Goal: Task Accomplishment & Management: Use online tool/utility

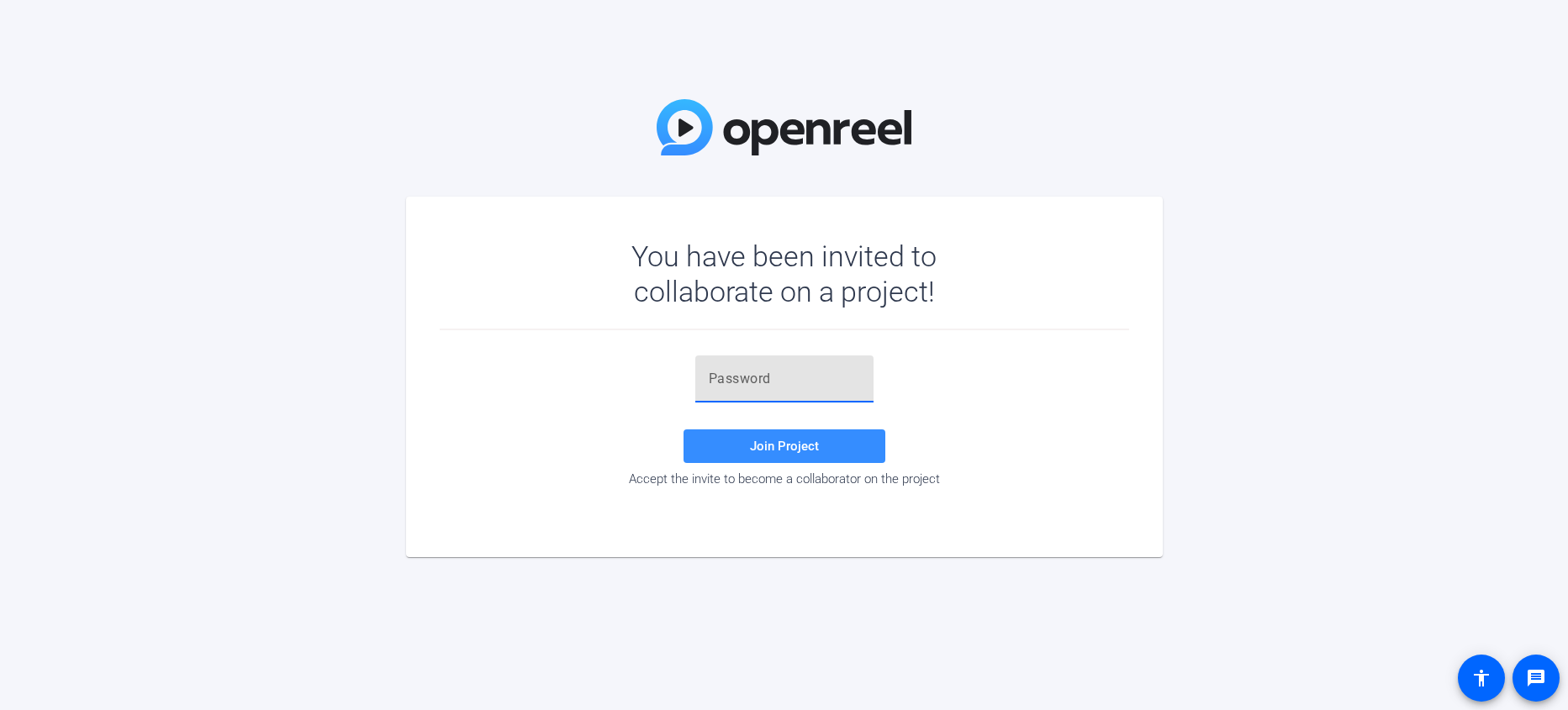
click at [767, 379] on input "text" at bounding box center [784, 379] width 151 height 20
paste input "4B^imG"
type input "4B^imG"
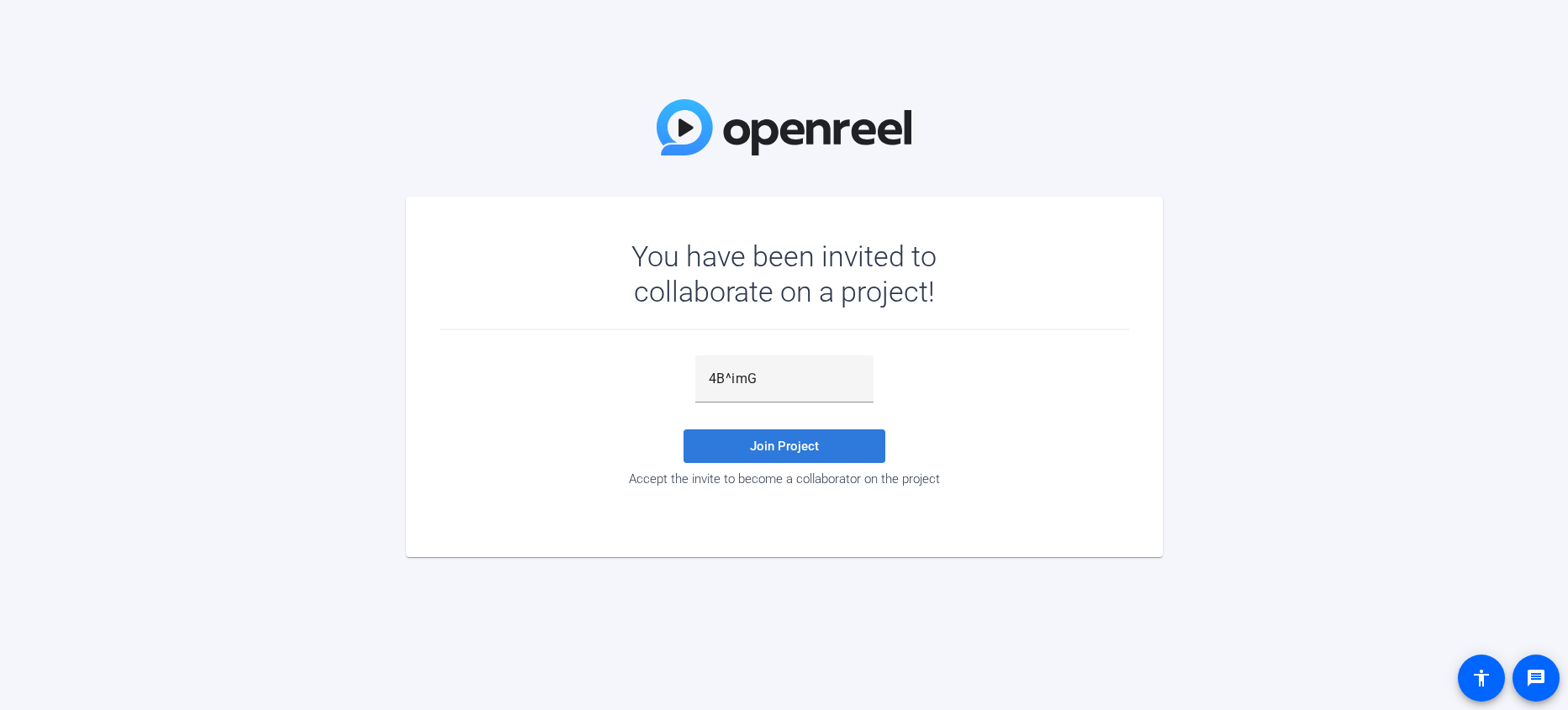
click at [784, 438] on span "Join Project" at bounding box center [784, 446] width 69 height 15
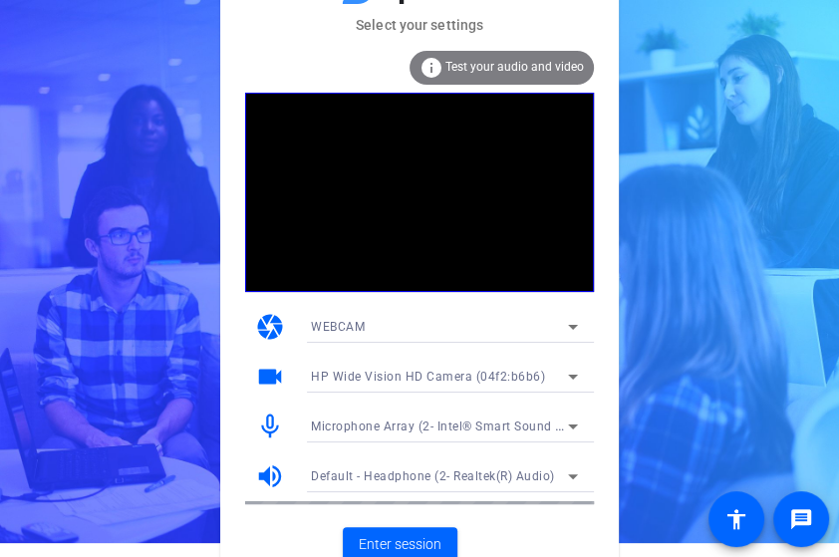
scroll to position [27, 0]
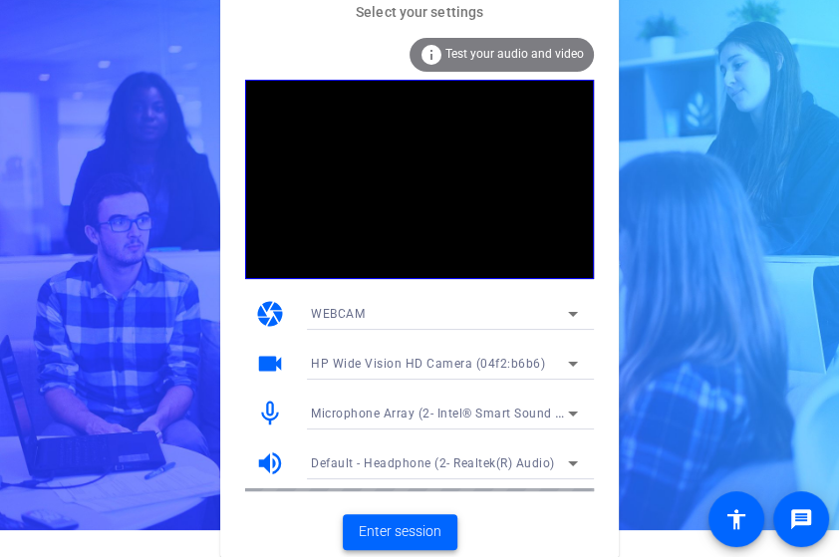
drag, startPoint x: 407, startPoint y: 525, endPoint x: 387, endPoint y: -97, distance: 622.4
click at [387, 0] on html "Accessibility Screen-Reader Guide, Feedback, and Issue Reporting | New window S…" at bounding box center [419, 251] width 839 height 557
click at [387, 521] on span "Enter session" at bounding box center [400, 531] width 83 height 21
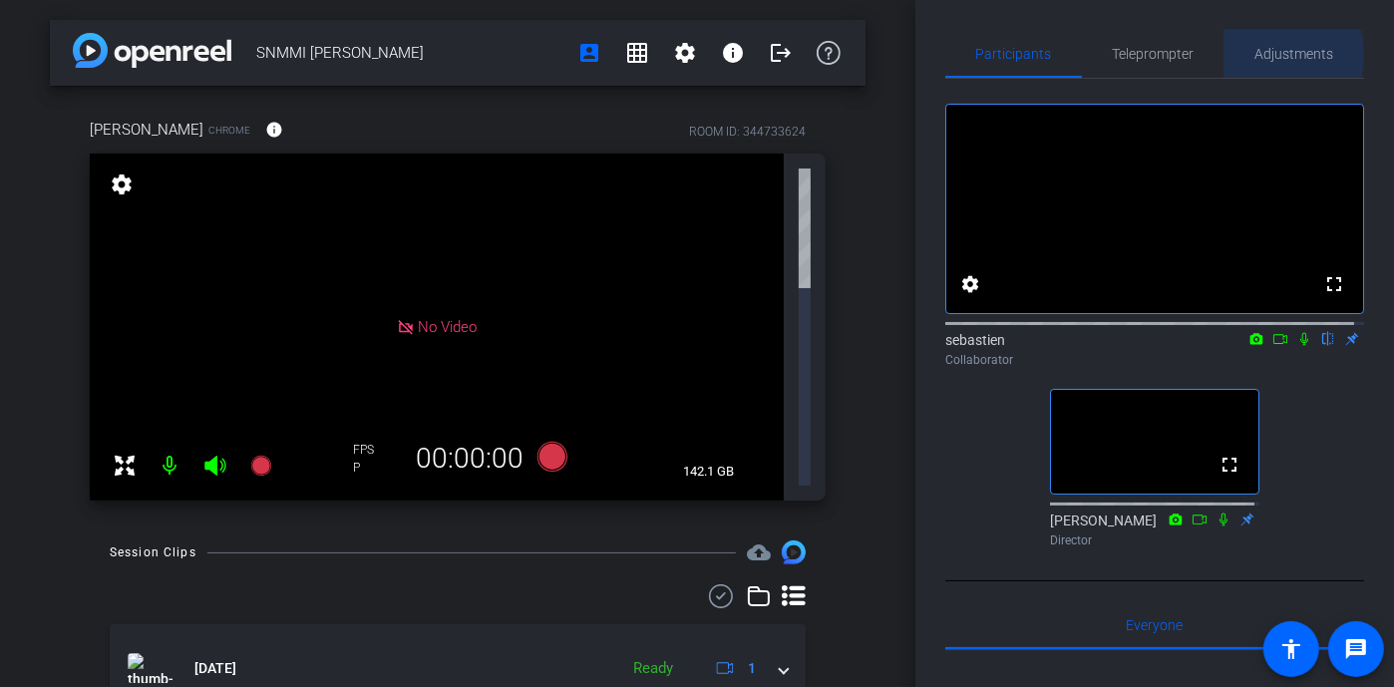
click at [1264, 55] on span "Adjustments" at bounding box center [1294, 54] width 79 height 14
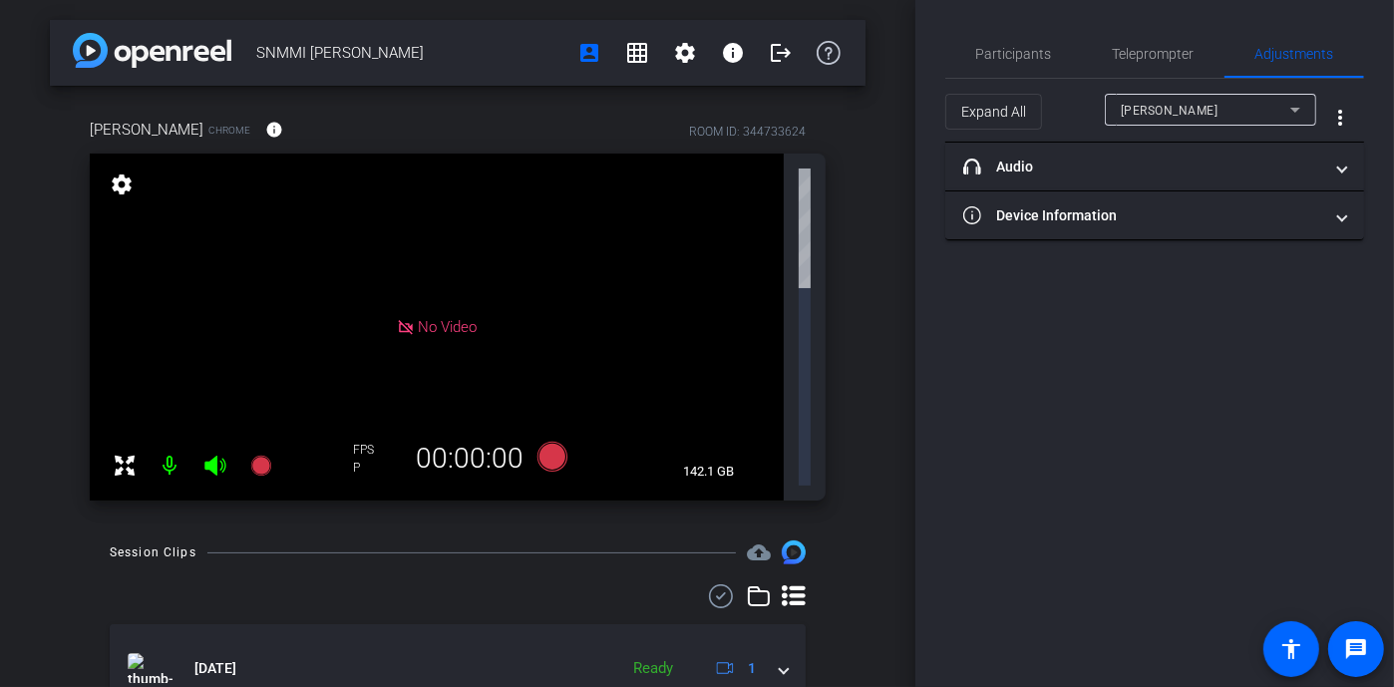
click at [1297, 106] on icon at bounding box center [1295, 110] width 24 height 24
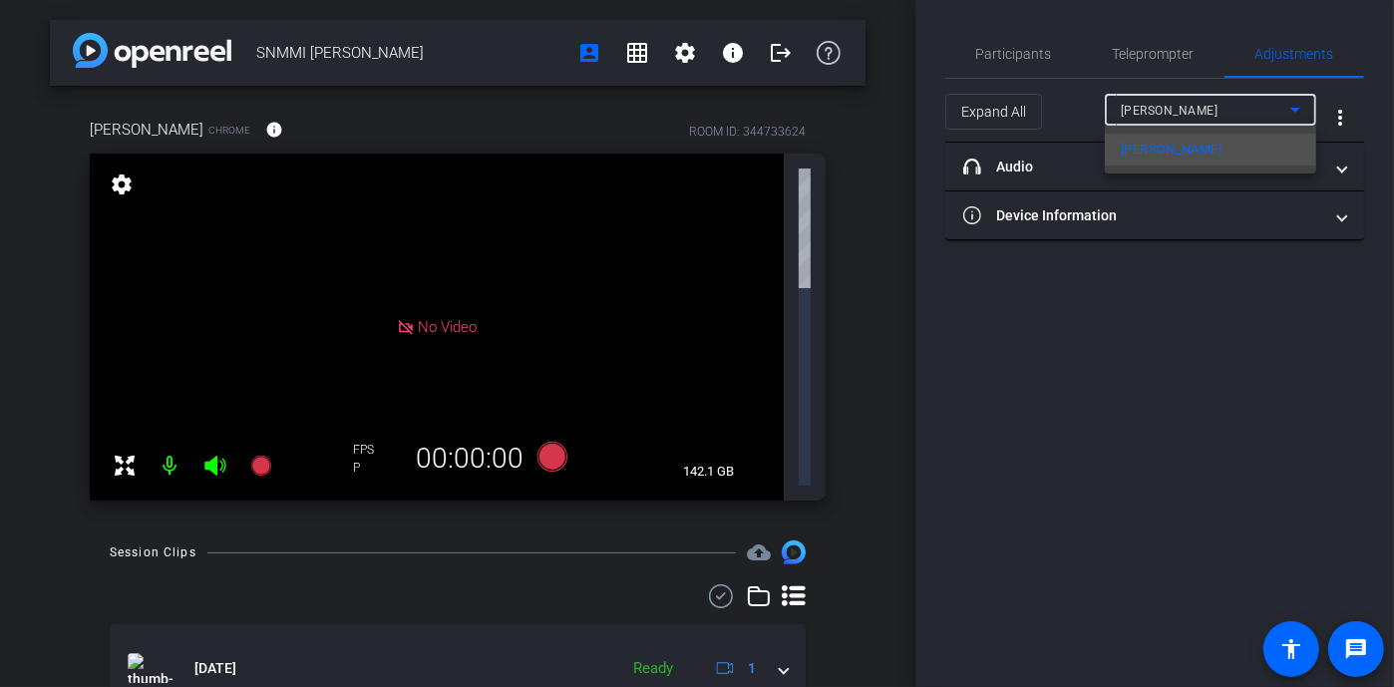
click at [1297, 105] on div at bounding box center [697, 343] width 1394 height 687
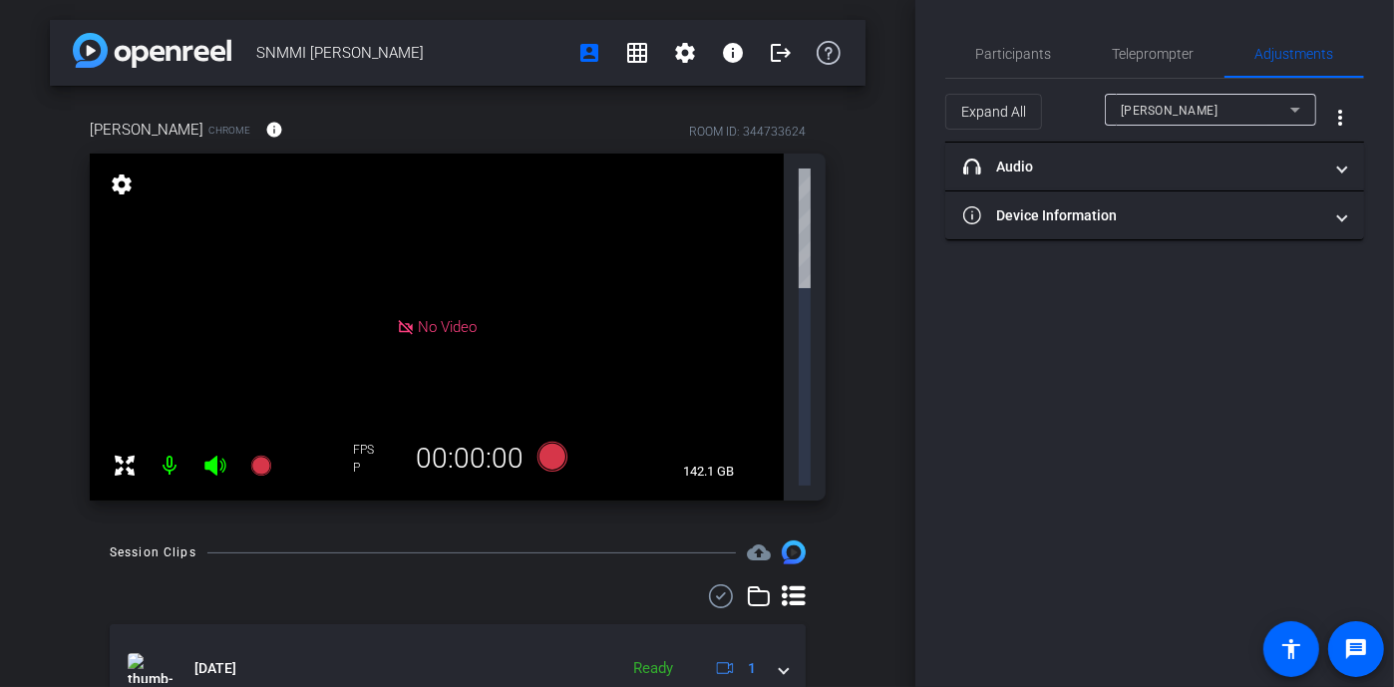
click at [123, 186] on mat-icon "settings" at bounding box center [122, 184] width 28 height 24
click at [1029, 63] on span "Participants" at bounding box center [1014, 54] width 76 height 48
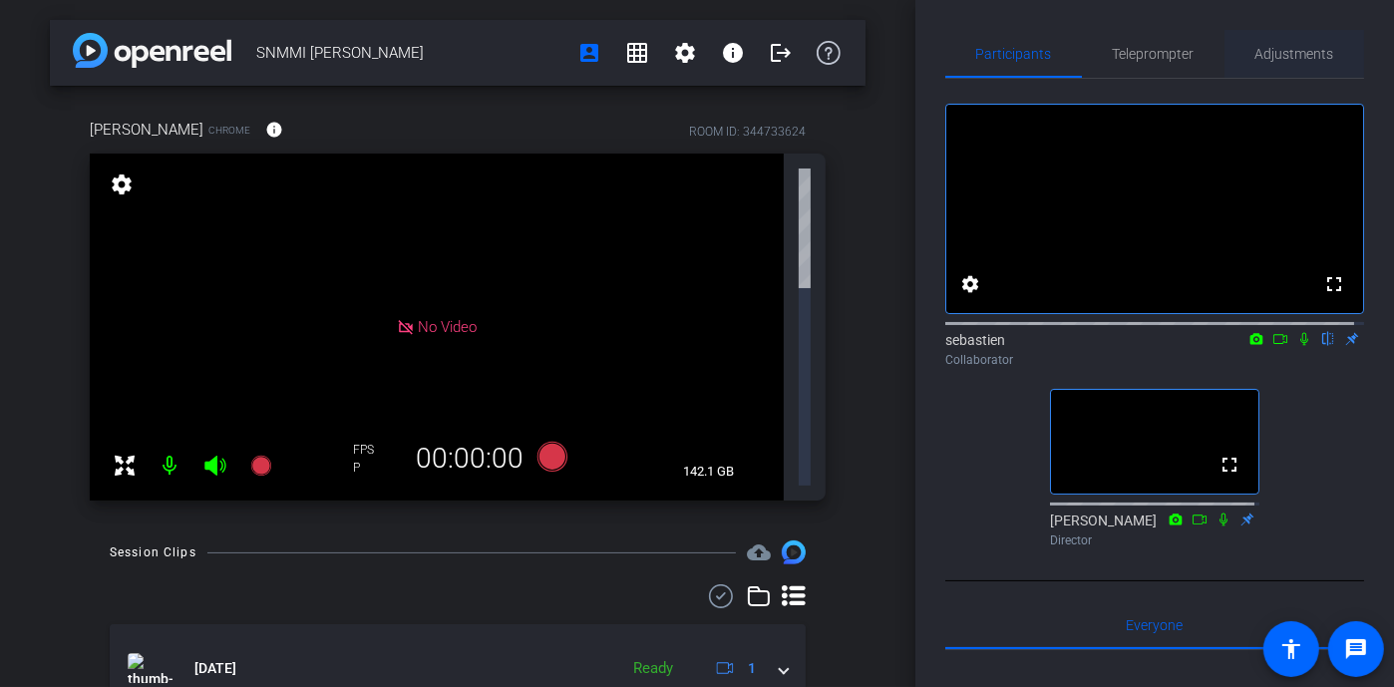
click at [1263, 56] on span "Adjustments" at bounding box center [1294, 54] width 79 height 14
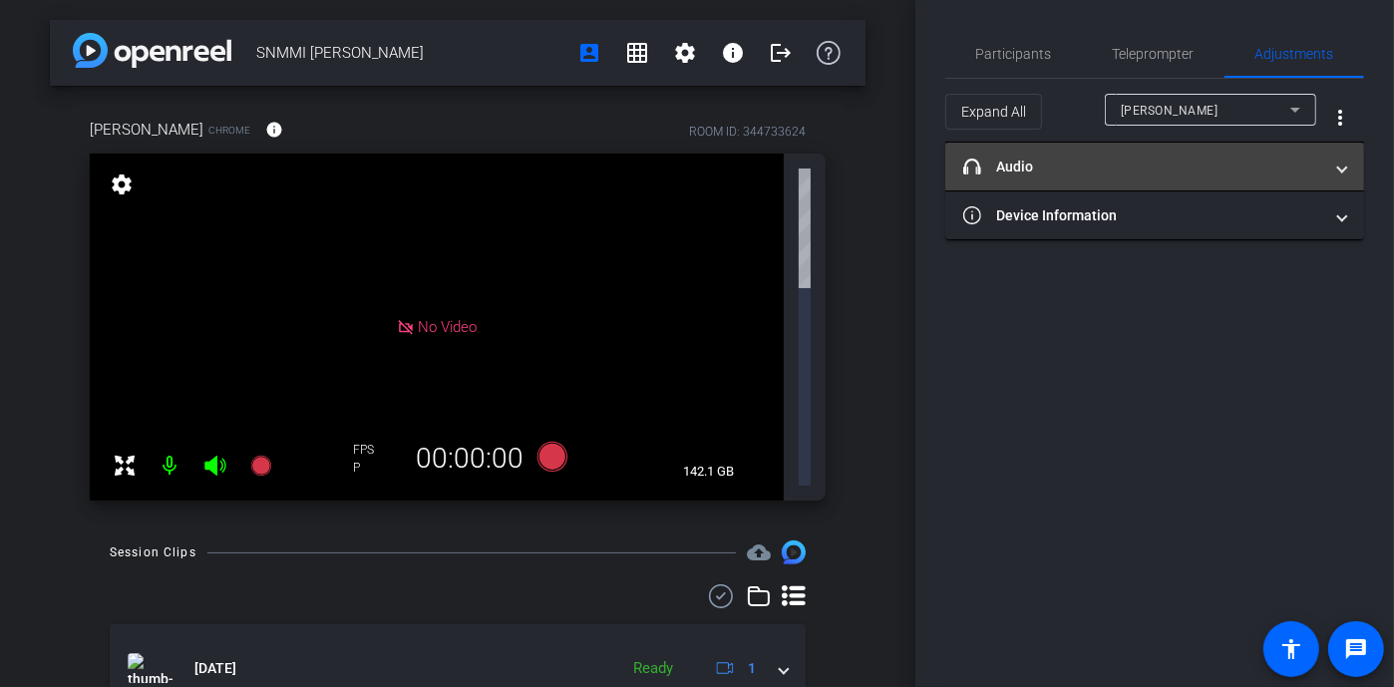
click at [1198, 164] on mat-panel-title "headphone icon Audio" at bounding box center [1142, 167] width 359 height 21
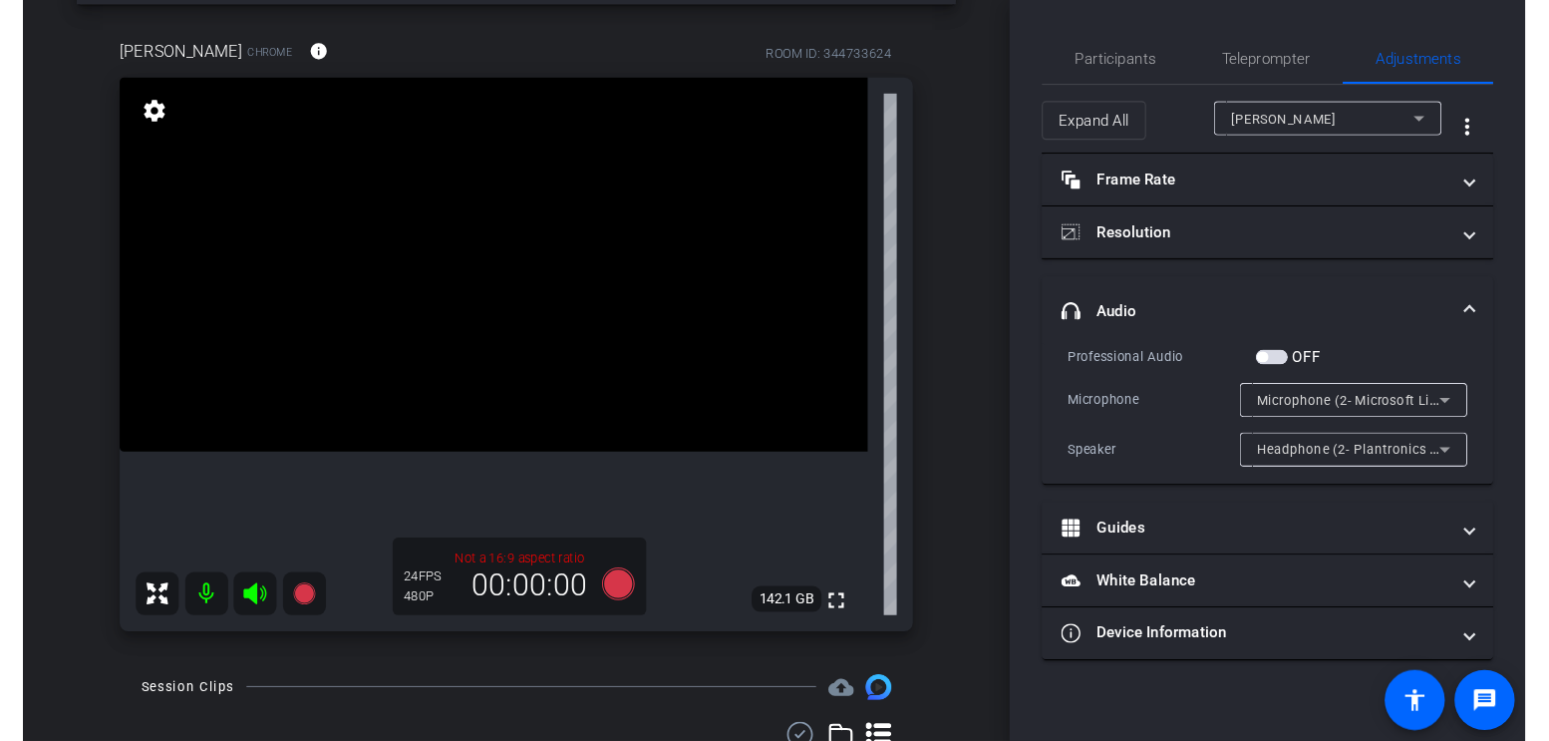
scroll to position [100, 0]
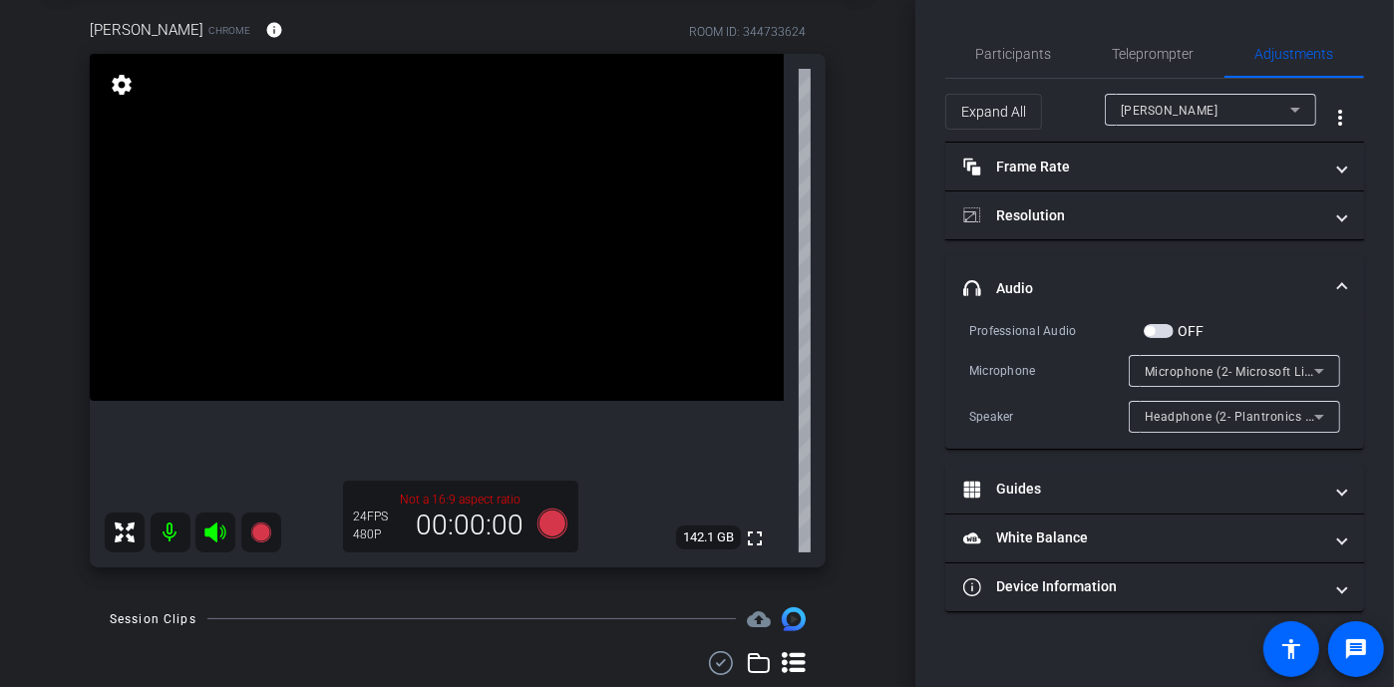
click at [1299, 370] on span "Microphone (2- Microsoft LifeCam VX-5000)" at bounding box center [1272, 371] width 257 height 16
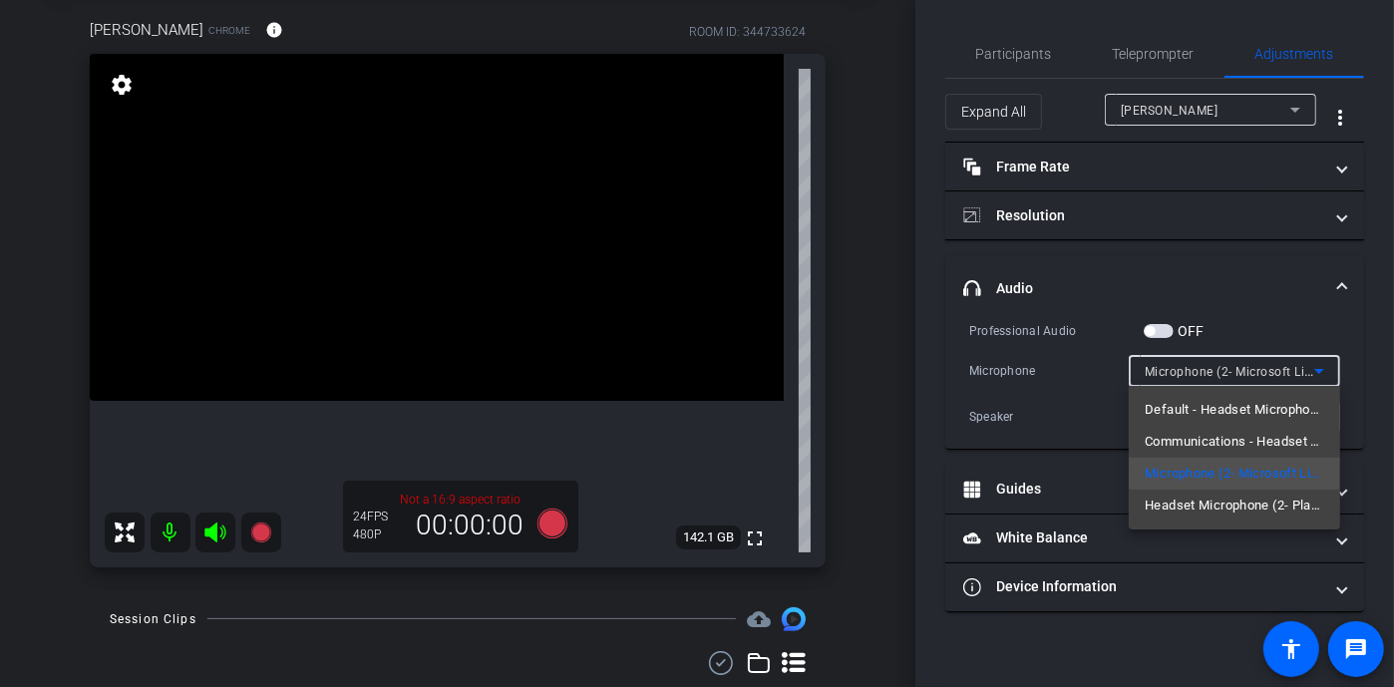
click at [915, 362] on div at bounding box center [697, 343] width 1394 height 687
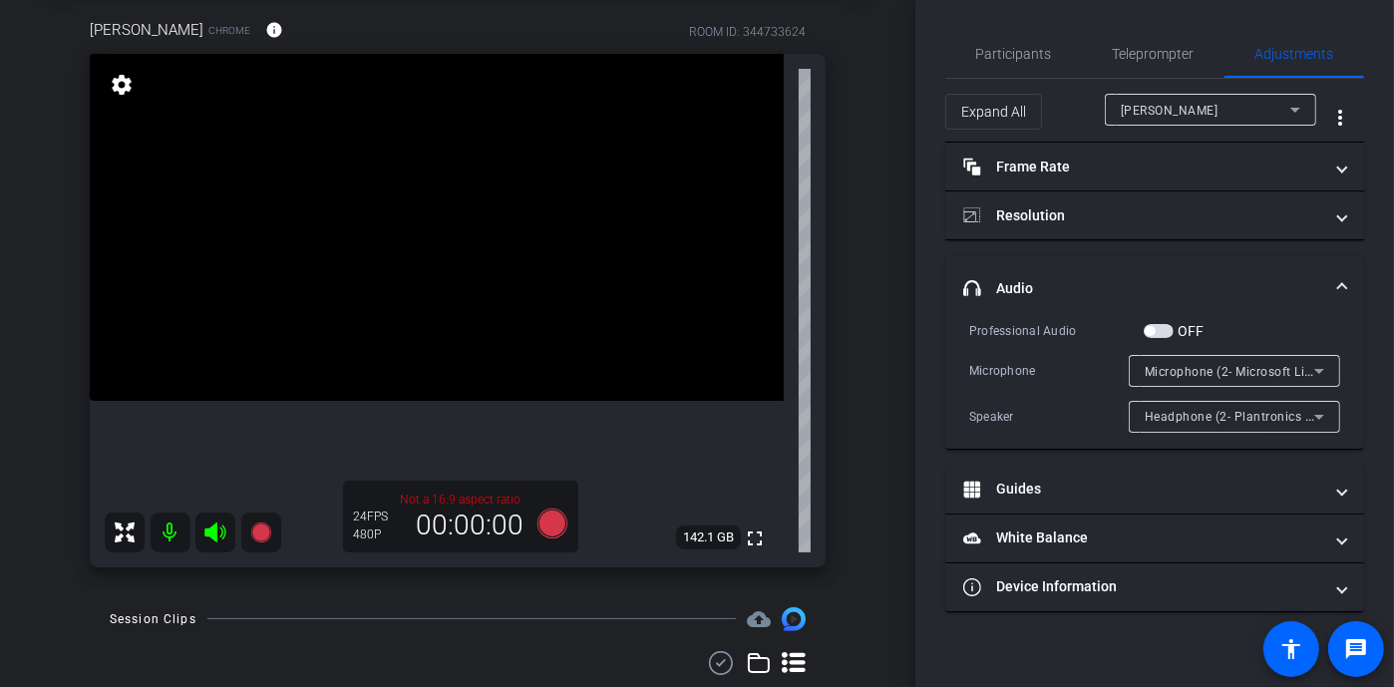
click at [1316, 366] on icon at bounding box center [1319, 371] width 24 height 24
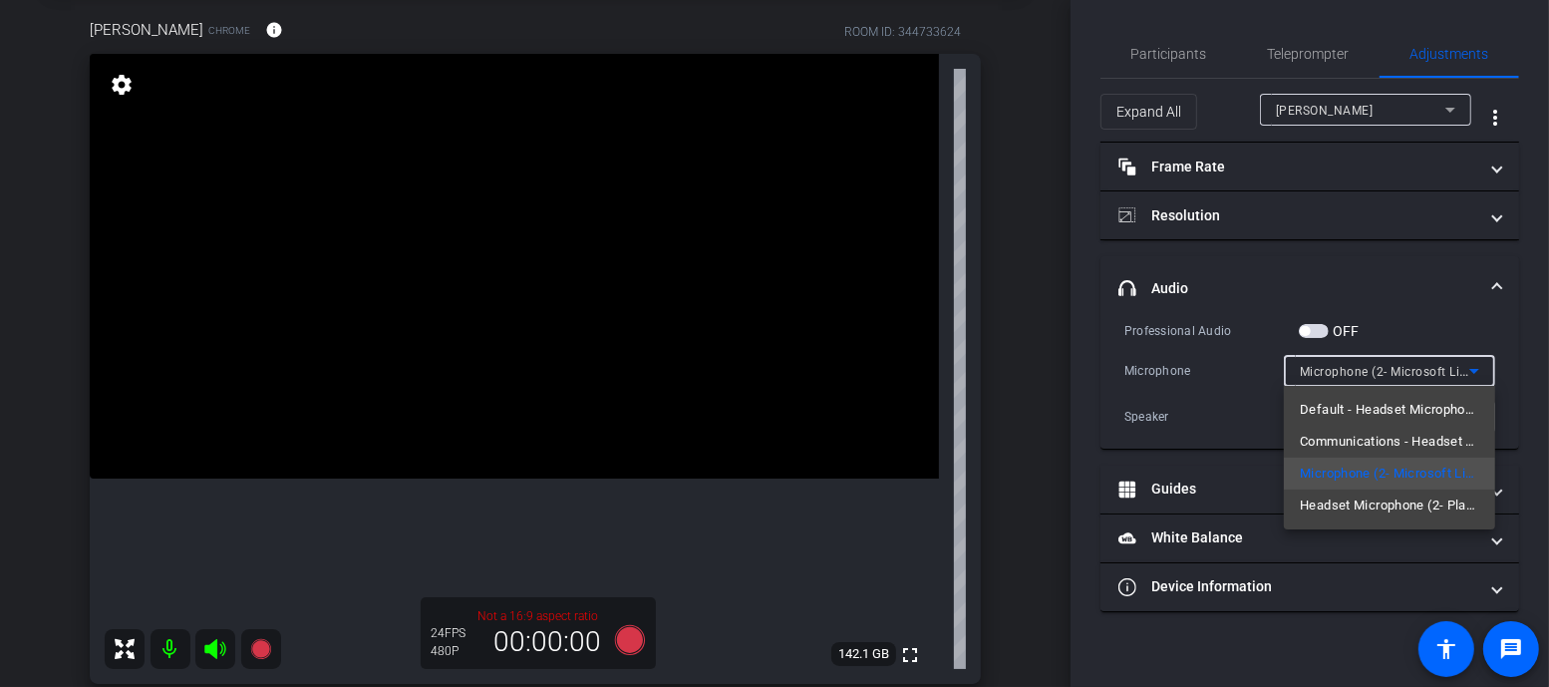
click at [1096, 367] on div at bounding box center [774, 343] width 1549 height 687
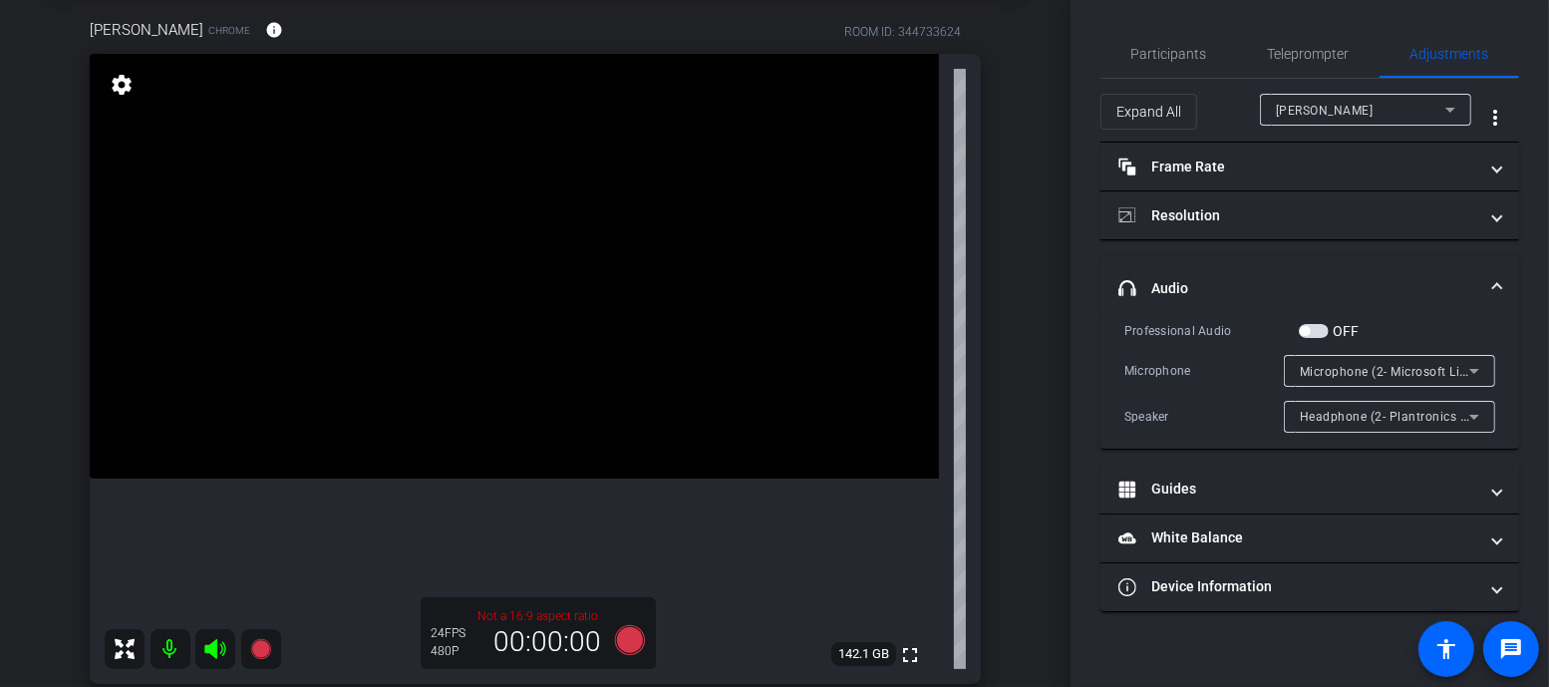
click at [1461, 370] on span "Microphone (2- Microsoft LifeCam VX-5000)" at bounding box center [1428, 371] width 257 height 16
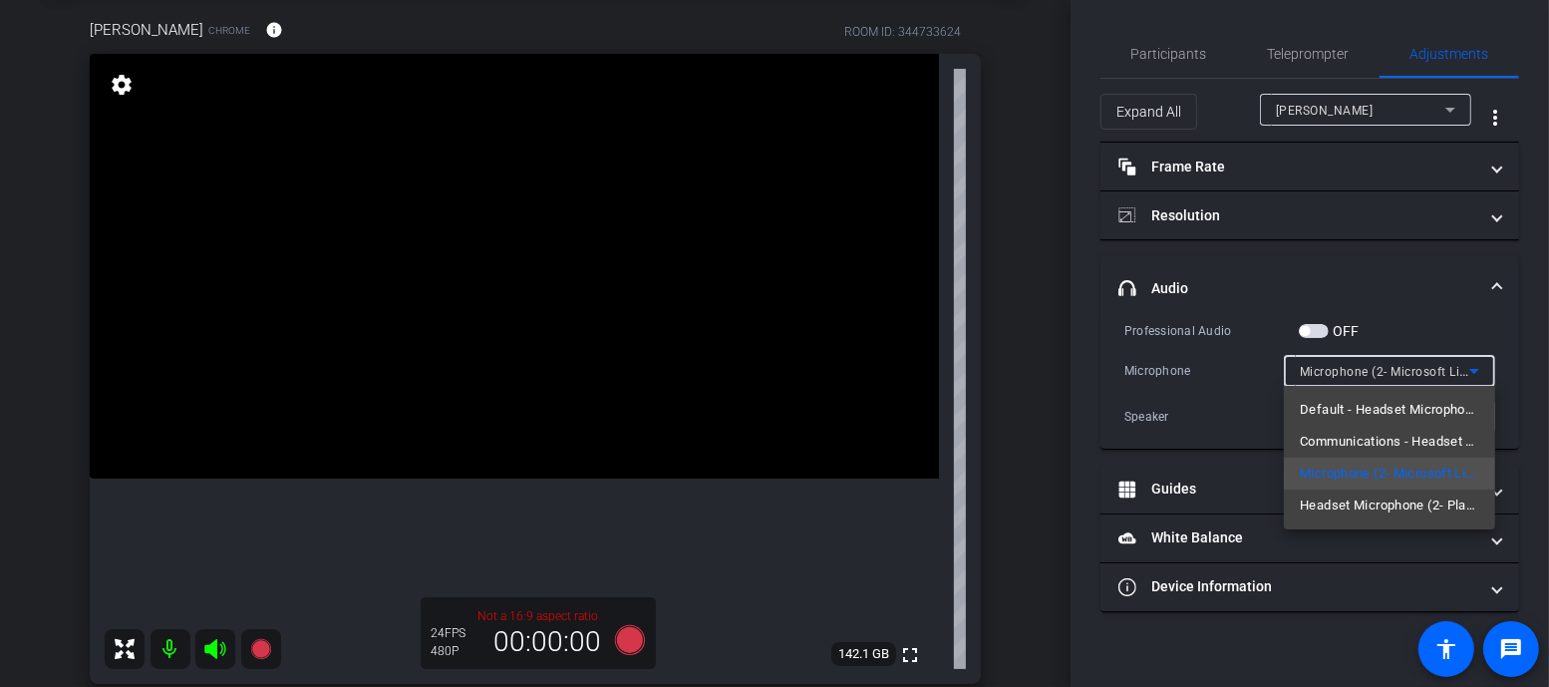
click at [1103, 371] on div at bounding box center [774, 343] width 1549 height 687
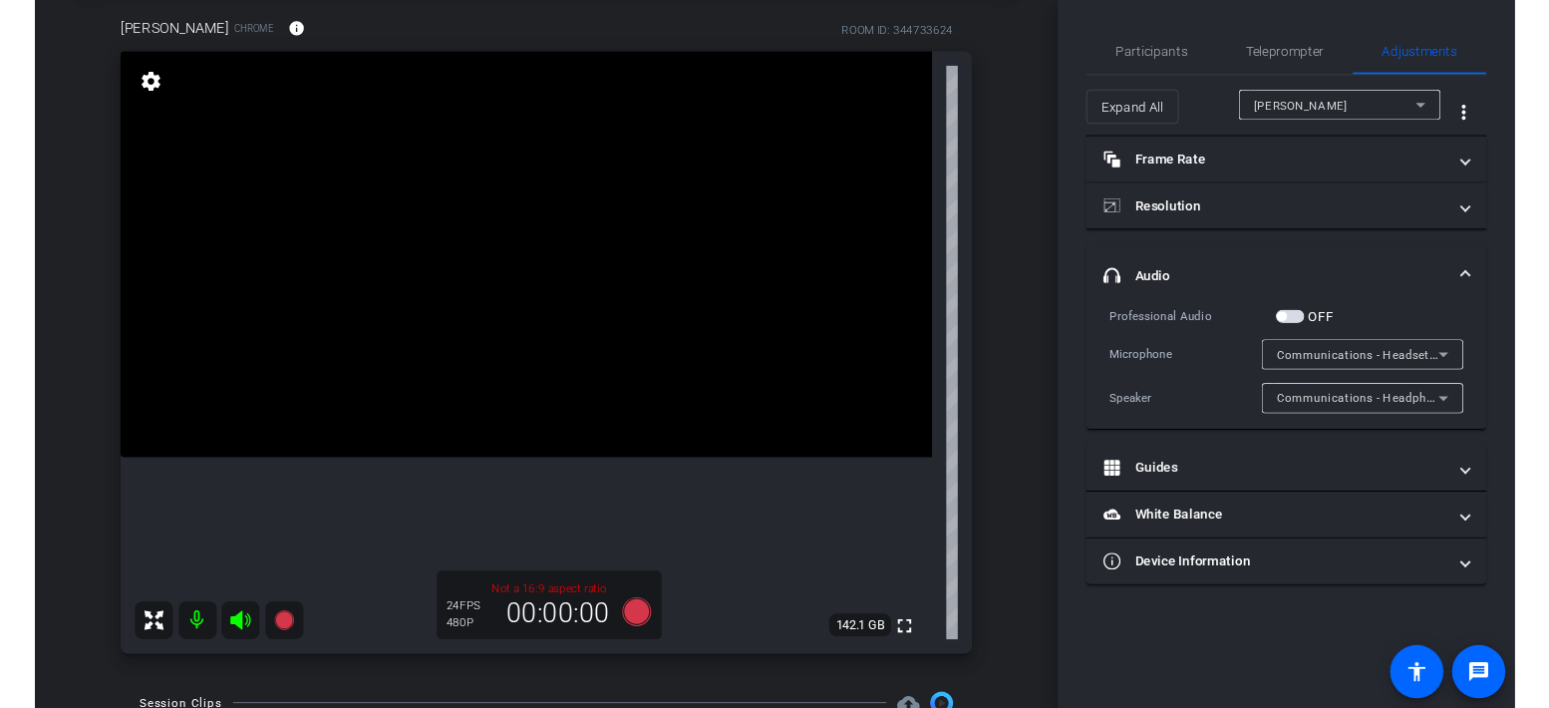
scroll to position [0, 0]
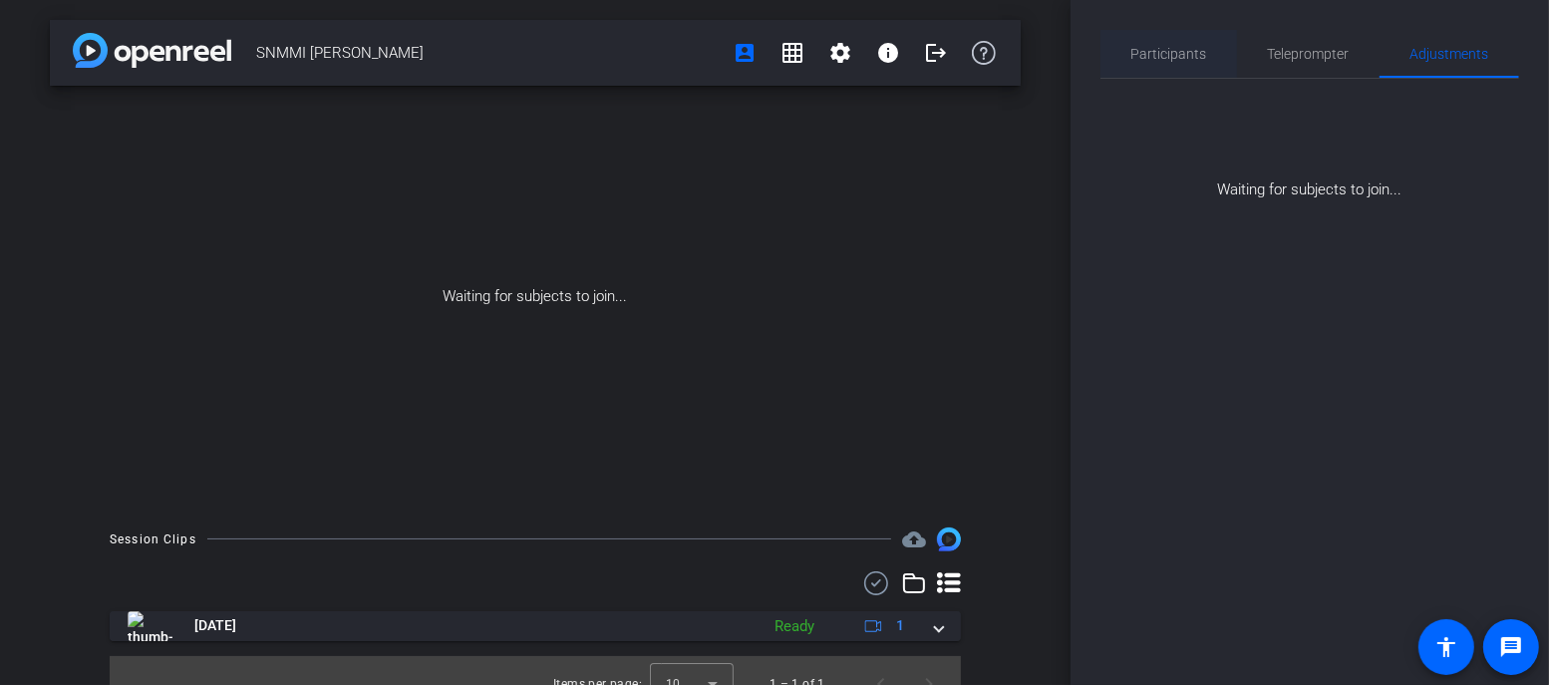
click at [1171, 47] on span "Participants" at bounding box center [1170, 54] width 76 height 14
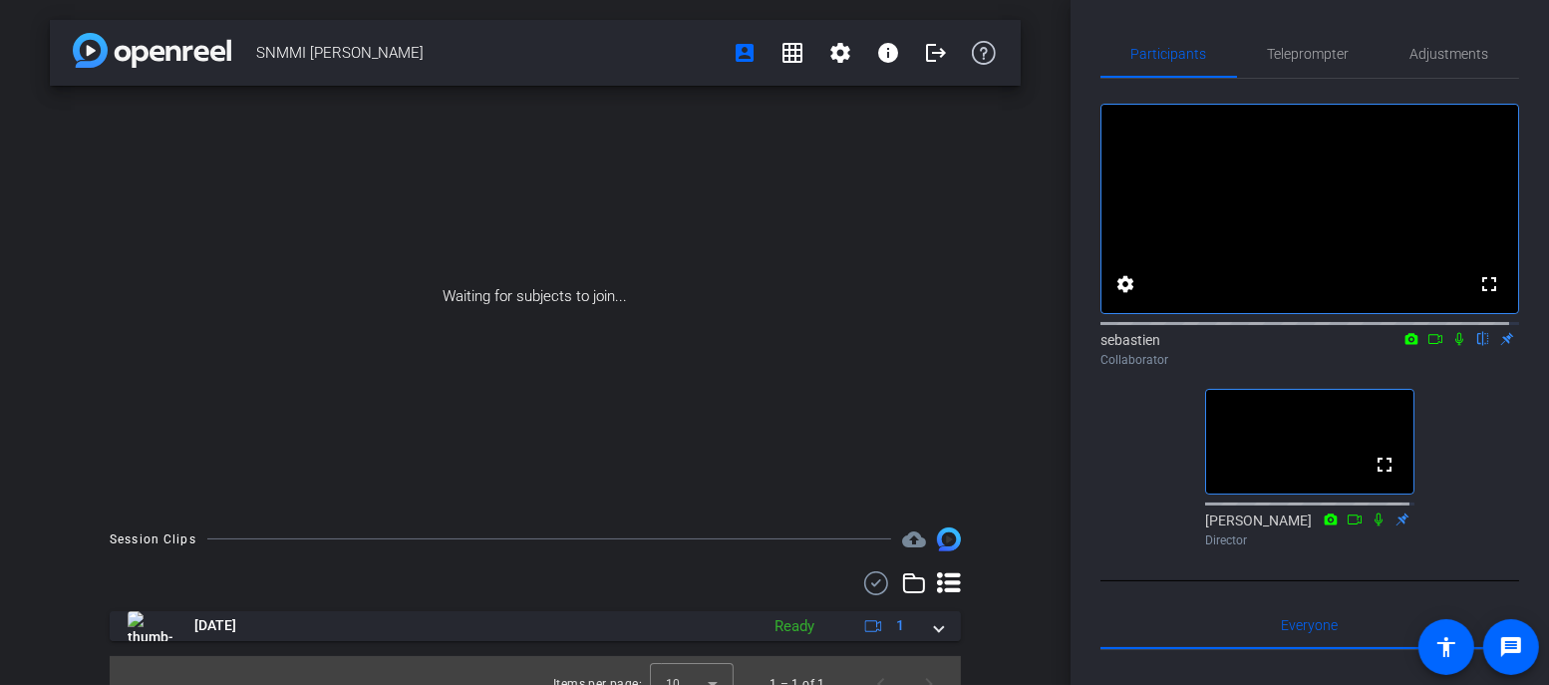
click at [1429, 344] on icon at bounding box center [1436, 339] width 14 height 10
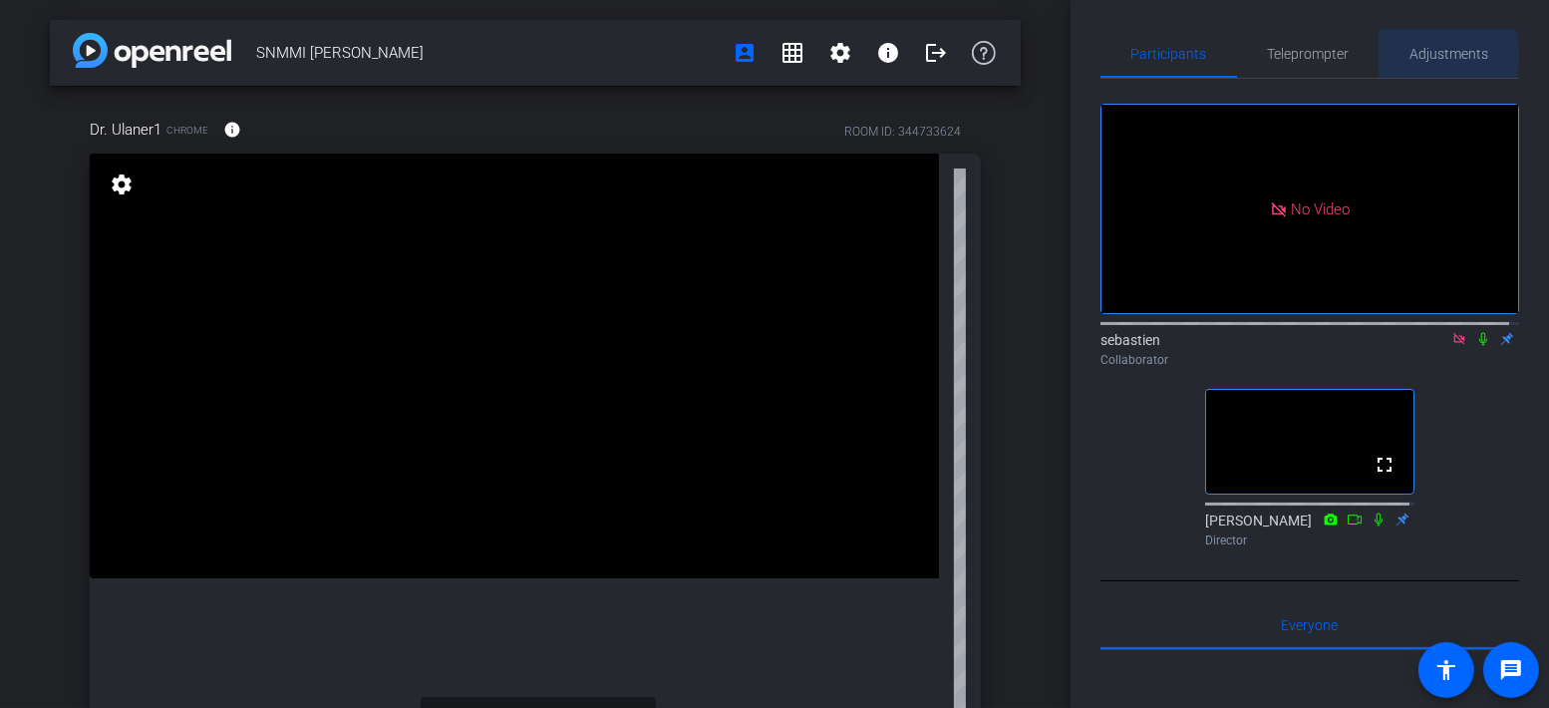
click at [1421, 56] on span "Adjustments" at bounding box center [1450, 54] width 79 height 14
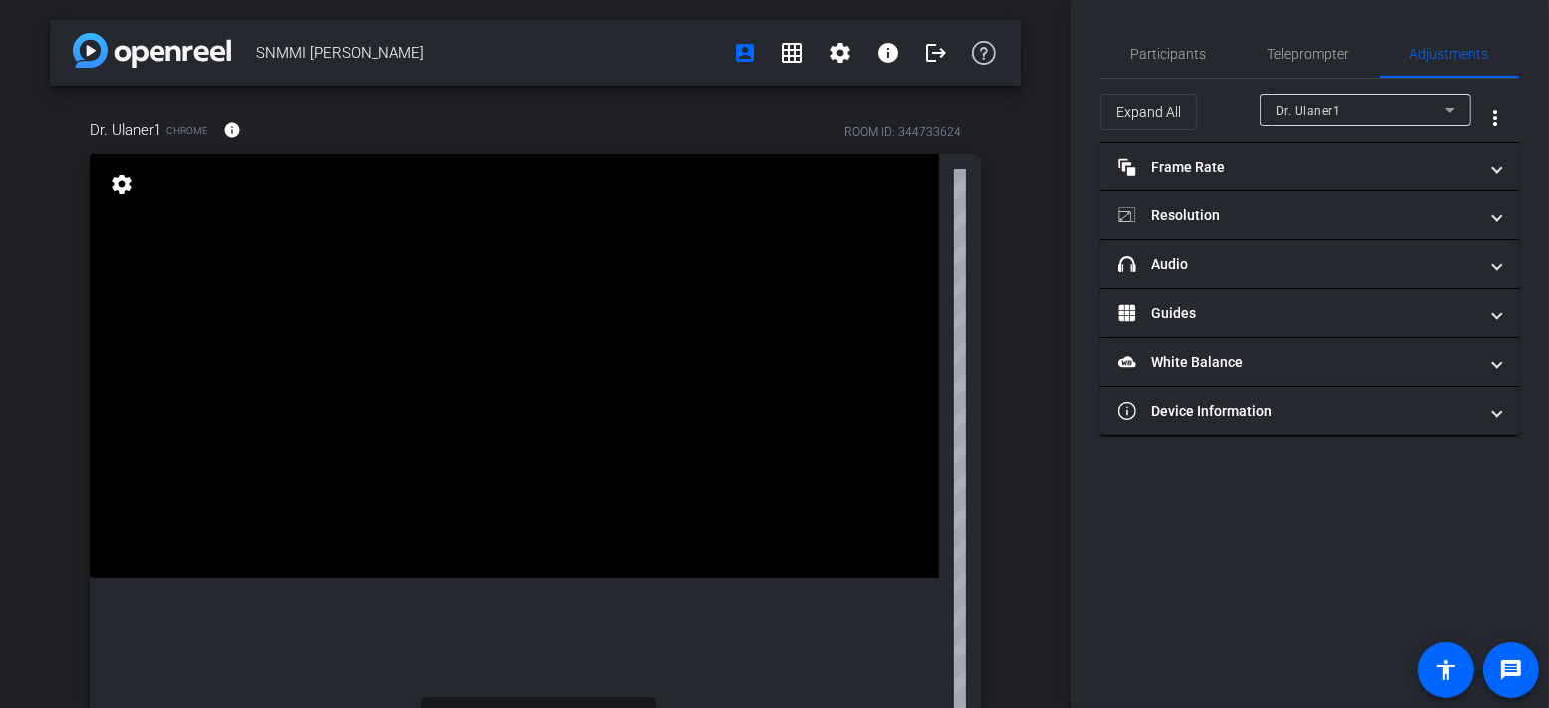
click at [1395, 107] on div "Dr. Ulaner1" at bounding box center [1360, 110] width 169 height 25
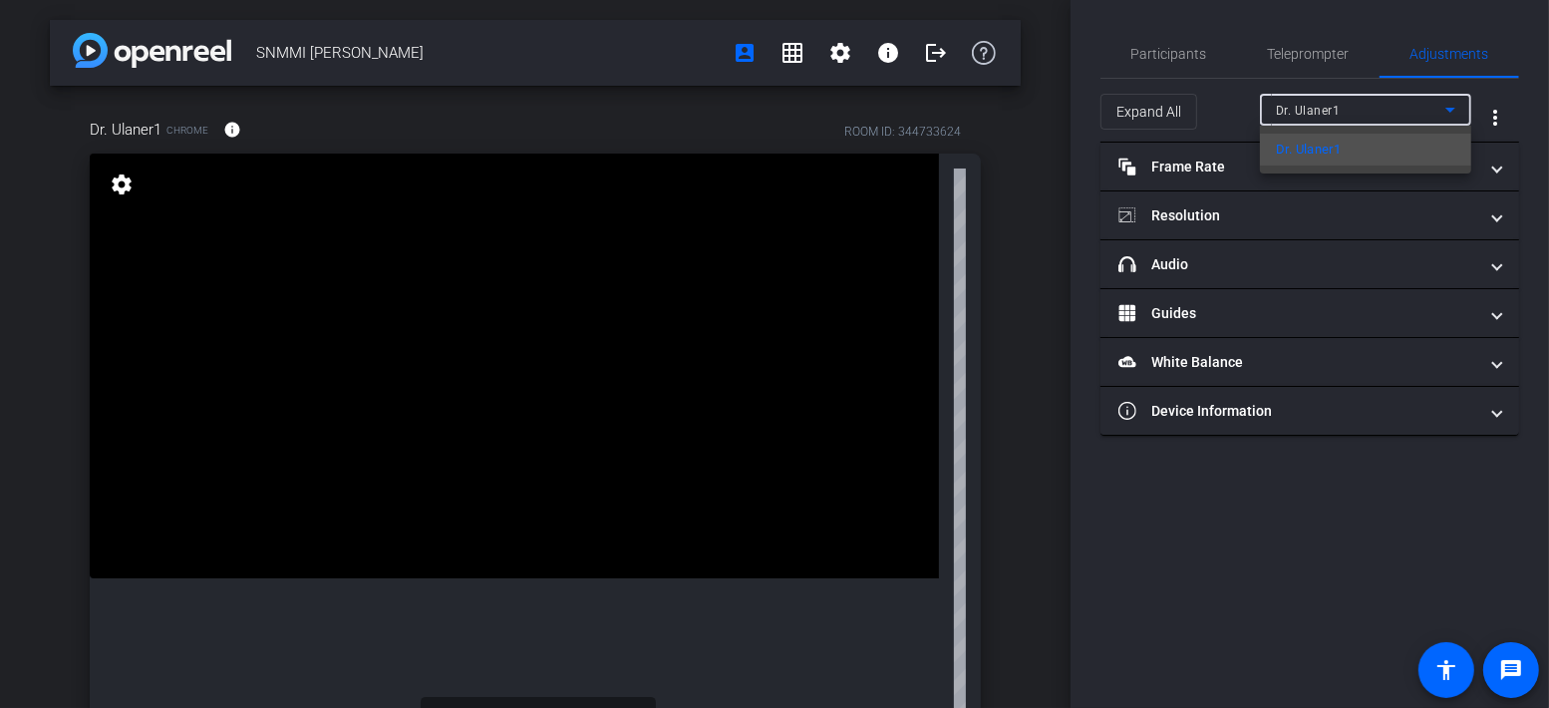
click at [1396, 107] on div at bounding box center [774, 354] width 1549 height 708
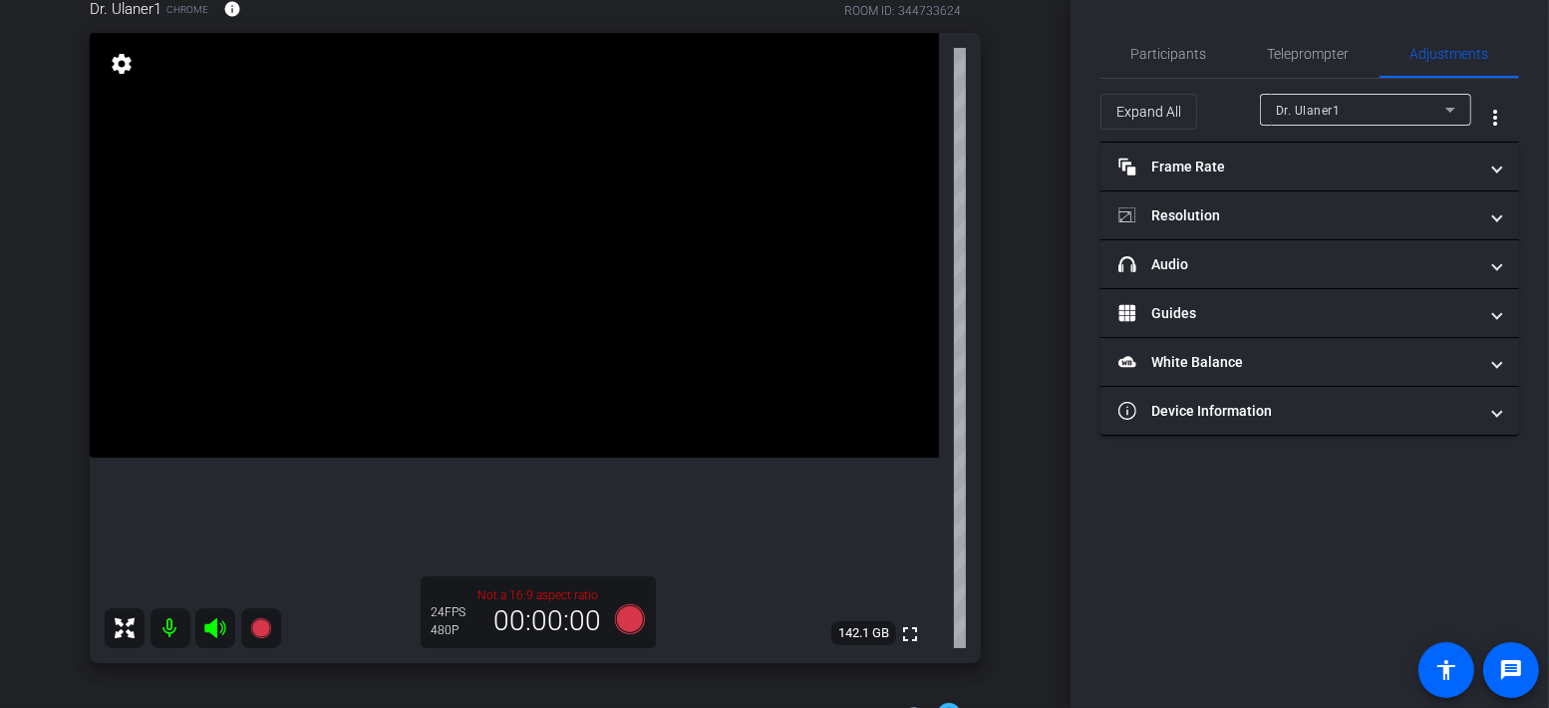
scroll to position [100, 0]
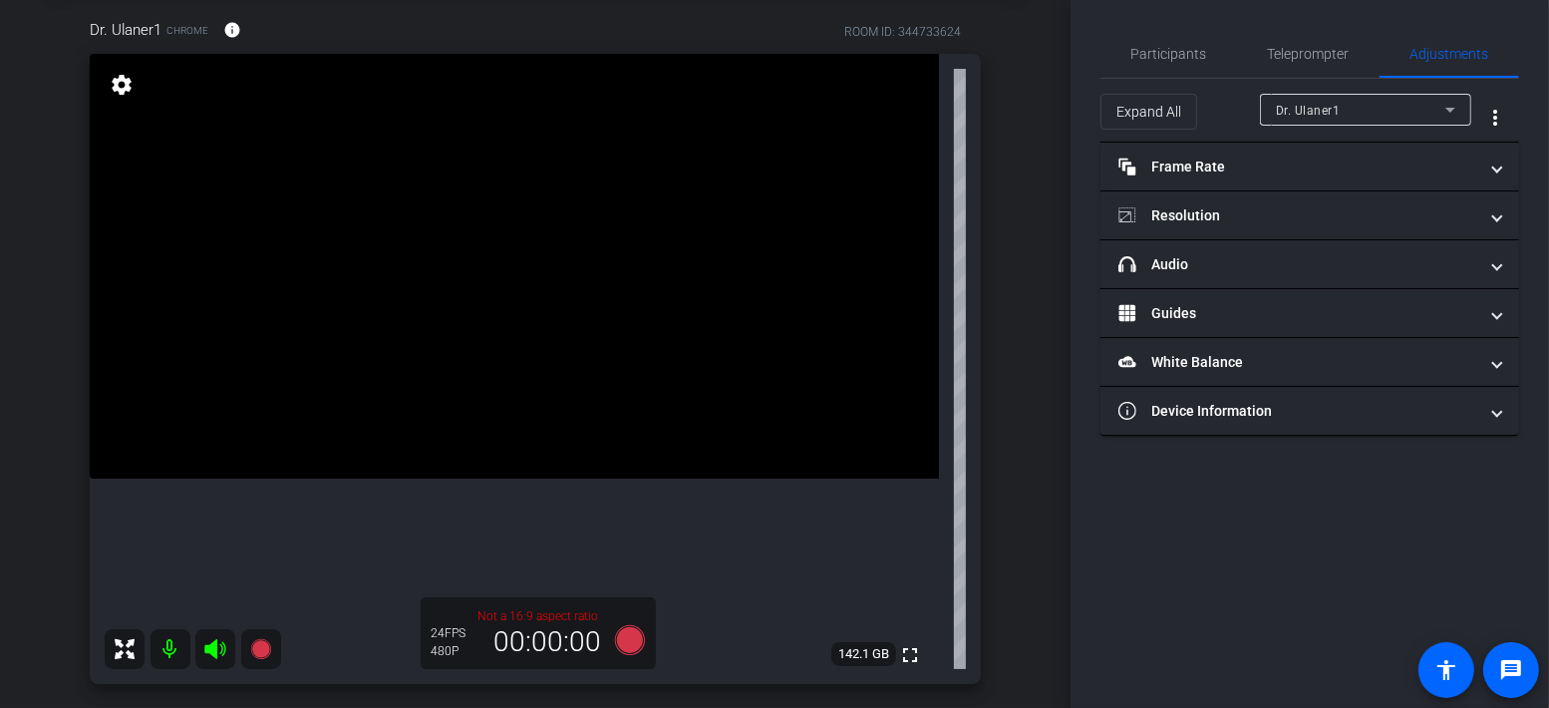
click at [1460, 101] on icon at bounding box center [1451, 110] width 24 height 24
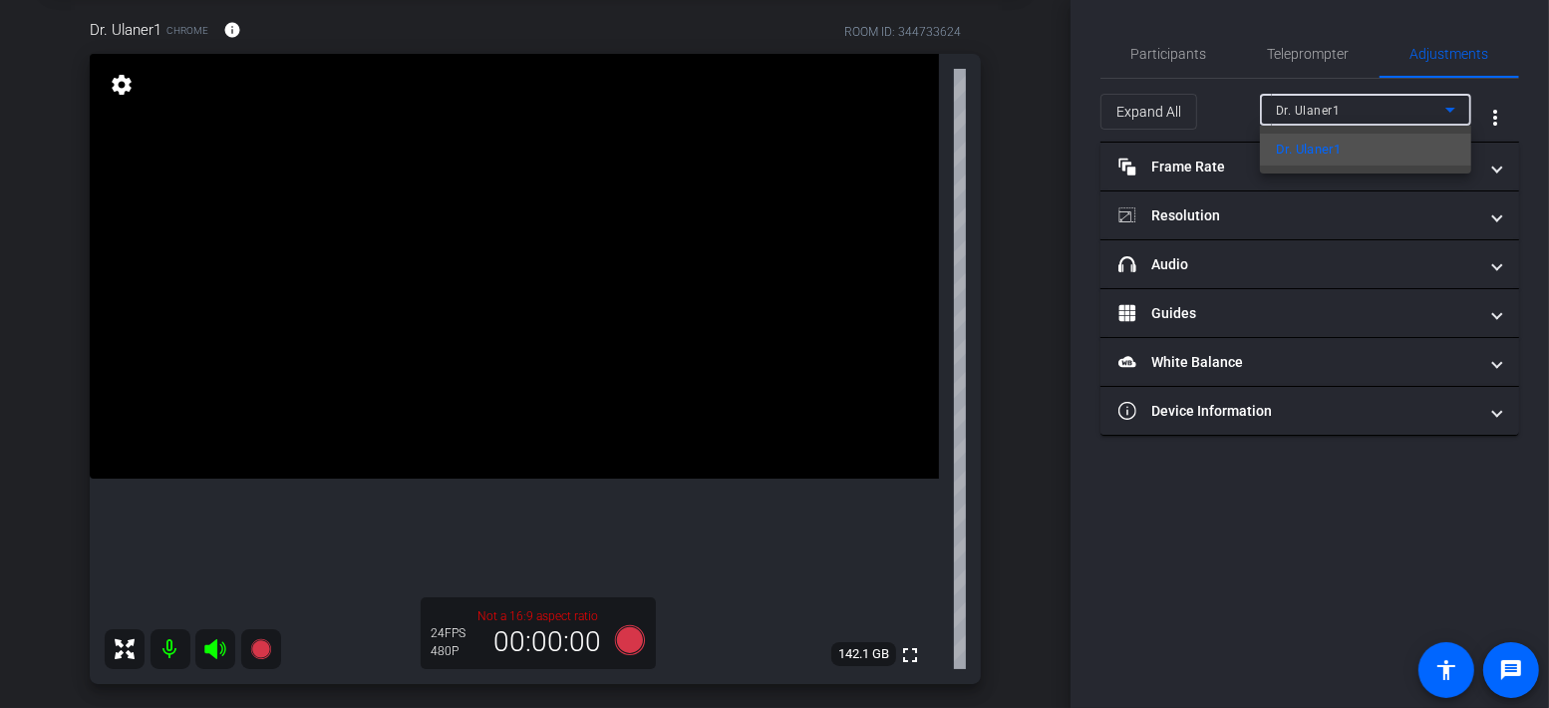
click at [1458, 105] on div at bounding box center [774, 354] width 1549 height 708
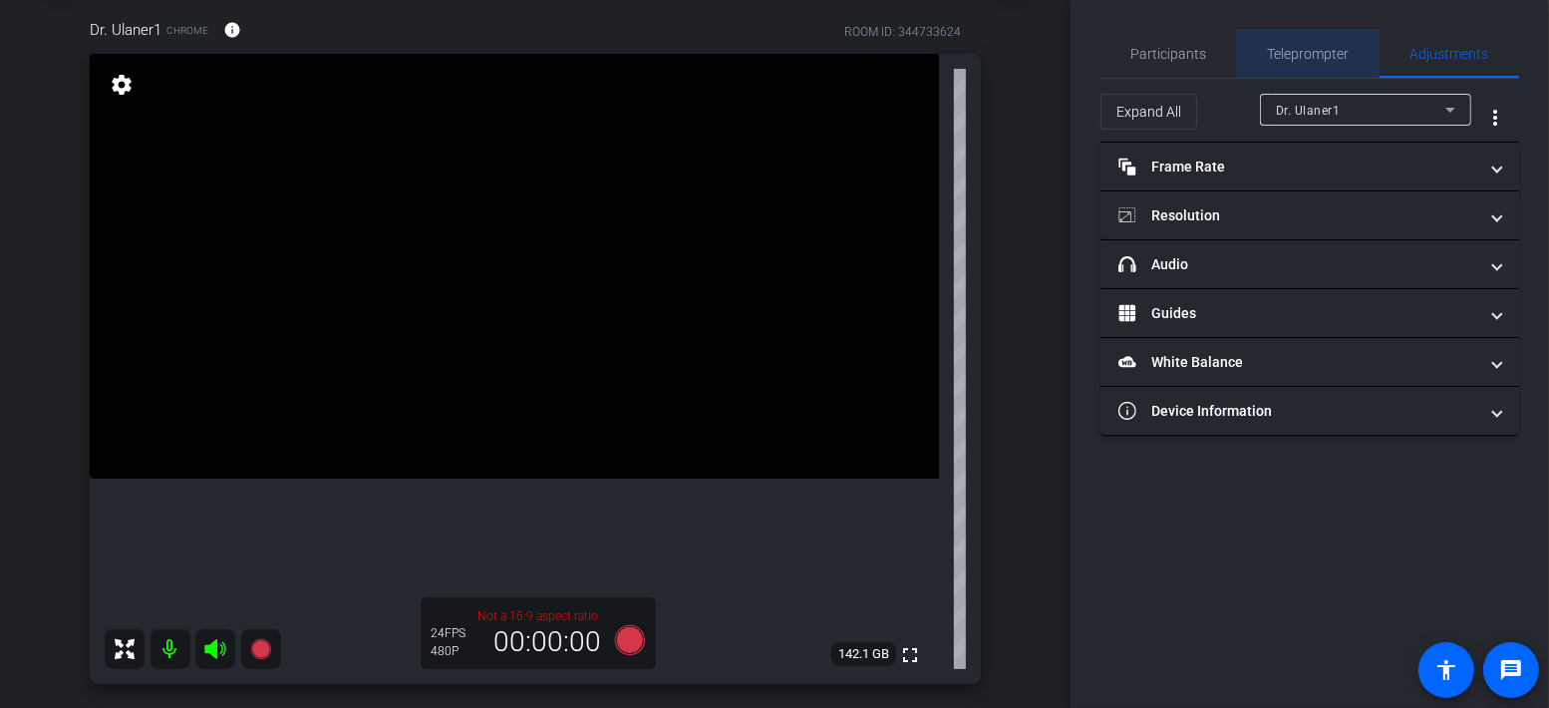
click at [1296, 47] on span "Teleprompter" at bounding box center [1309, 54] width 82 height 14
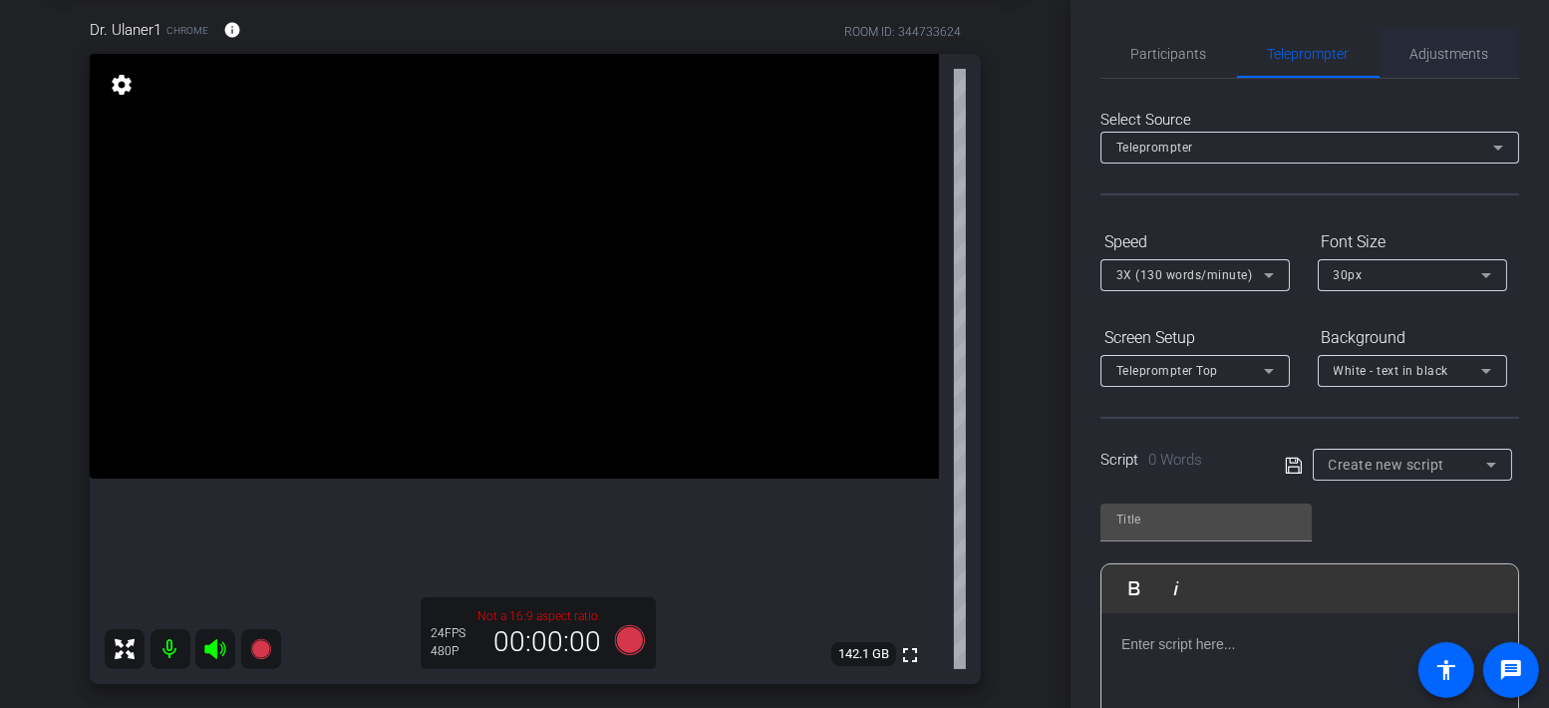
click at [1436, 51] on span "Adjustments" at bounding box center [1450, 54] width 79 height 14
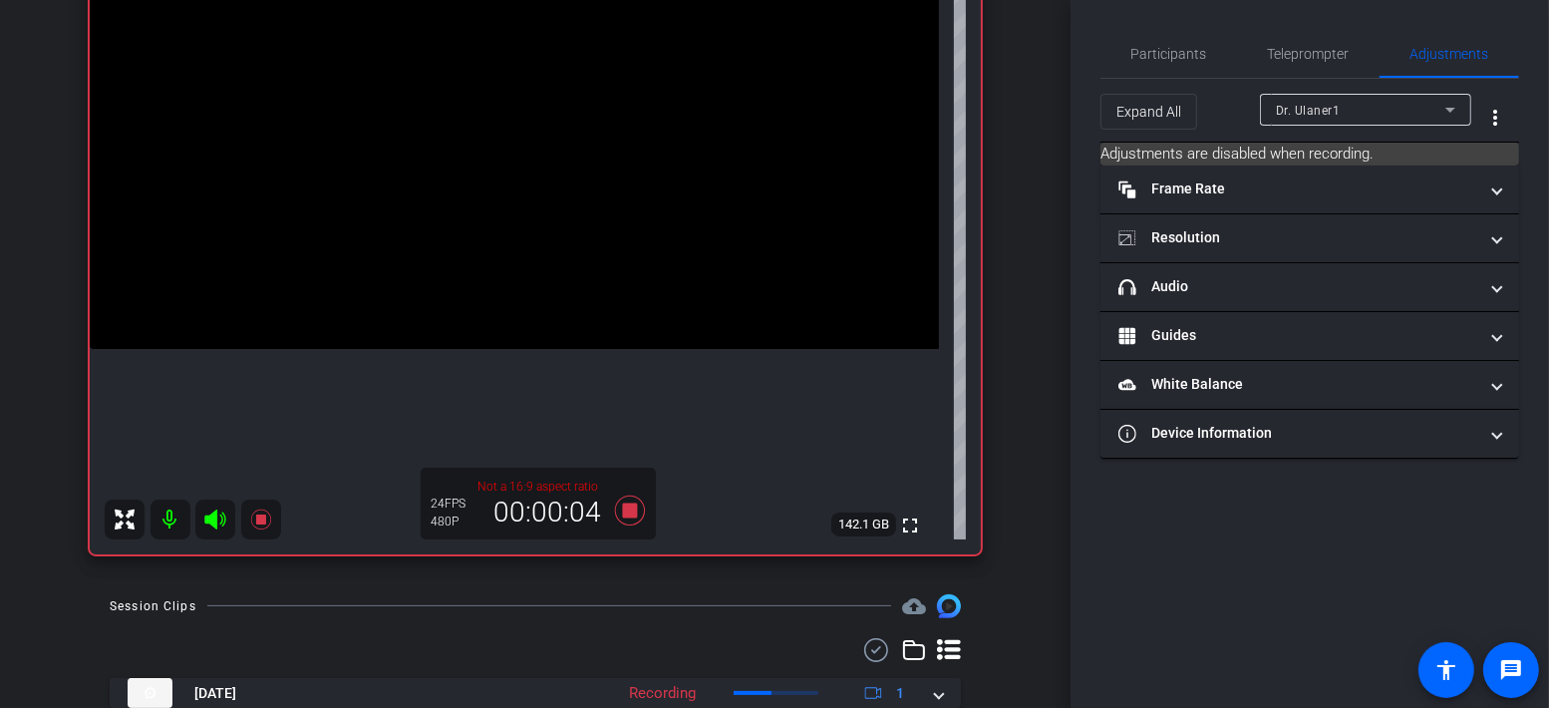
scroll to position [145, 0]
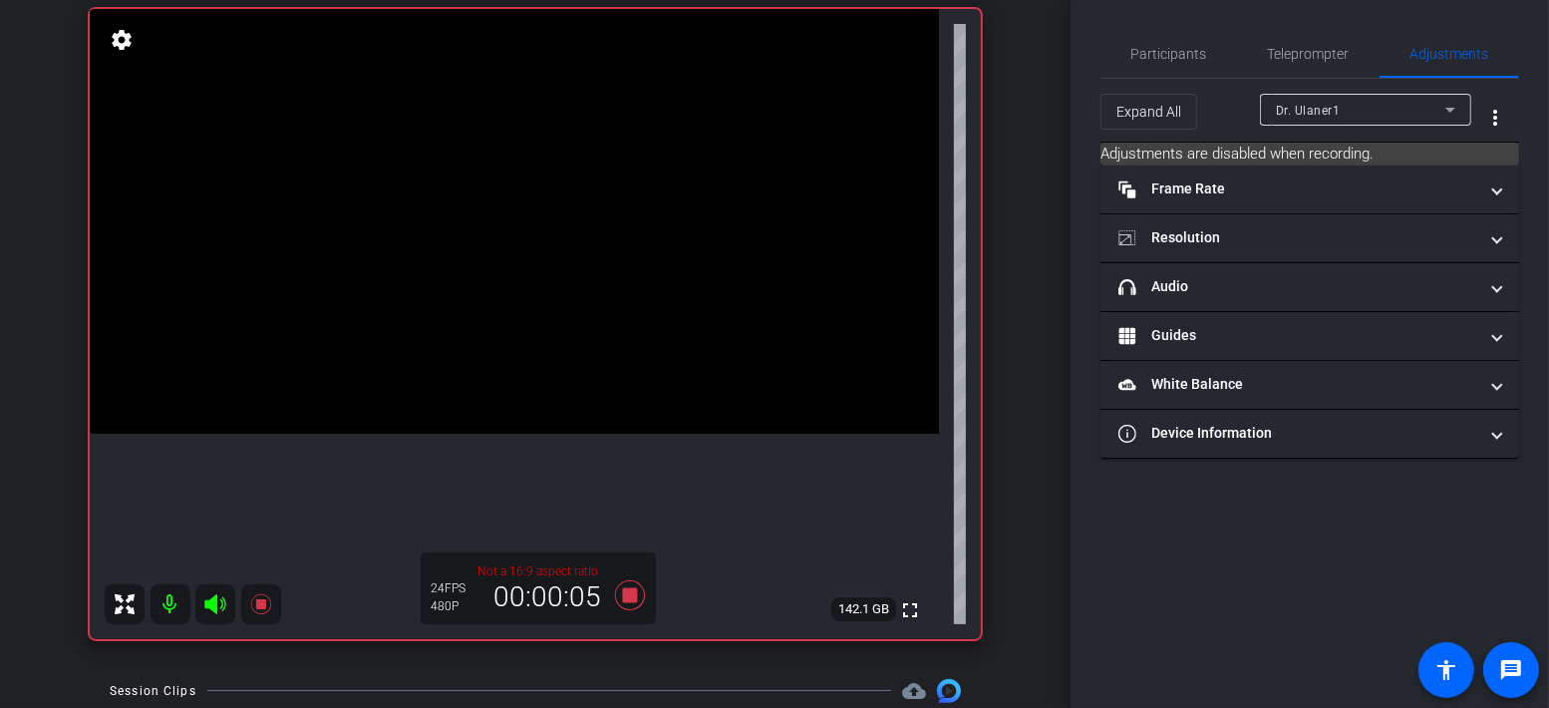
click at [1463, 107] on div "Dr. Ulaner1" at bounding box center [1365, 110] width 211 height 32
click at [1456, 109] on div at bounding box center [774, 354] width 1549 height 708
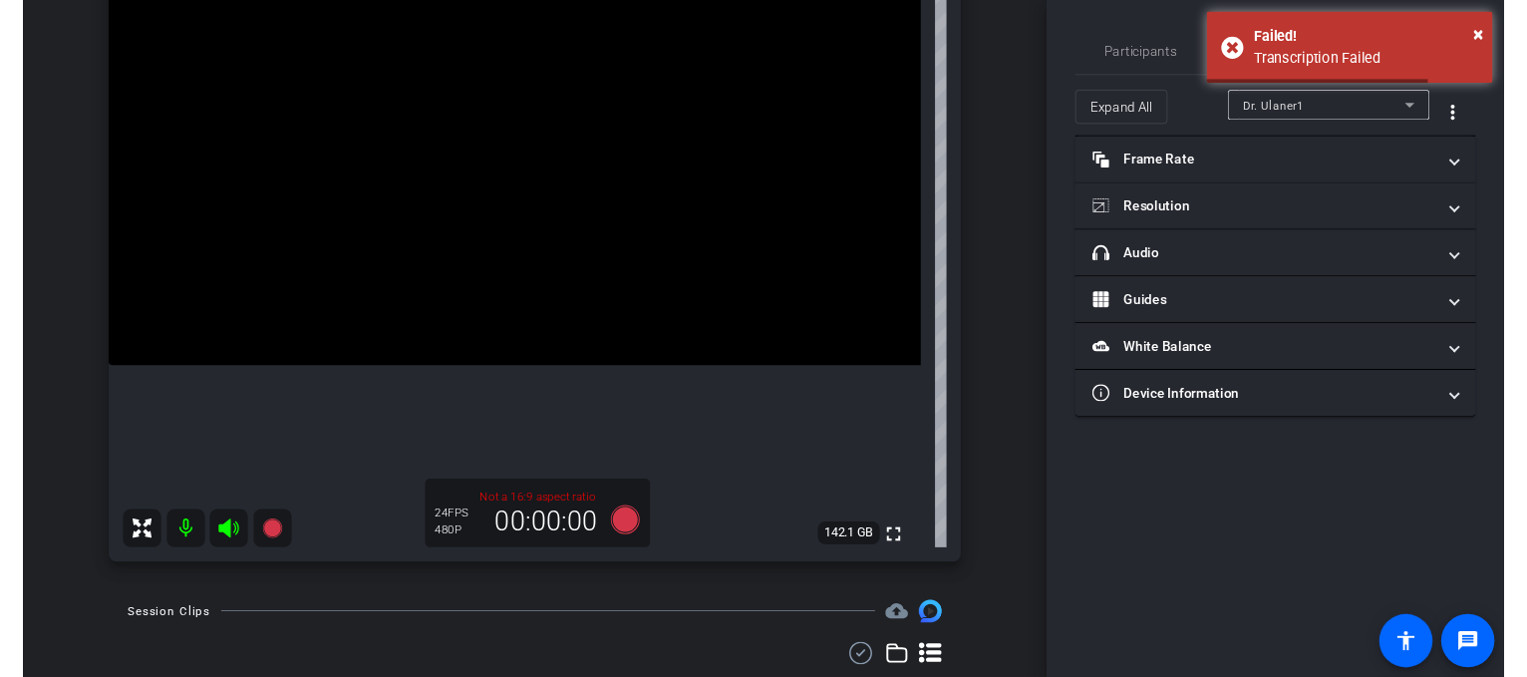
scroll to position [45, 0]
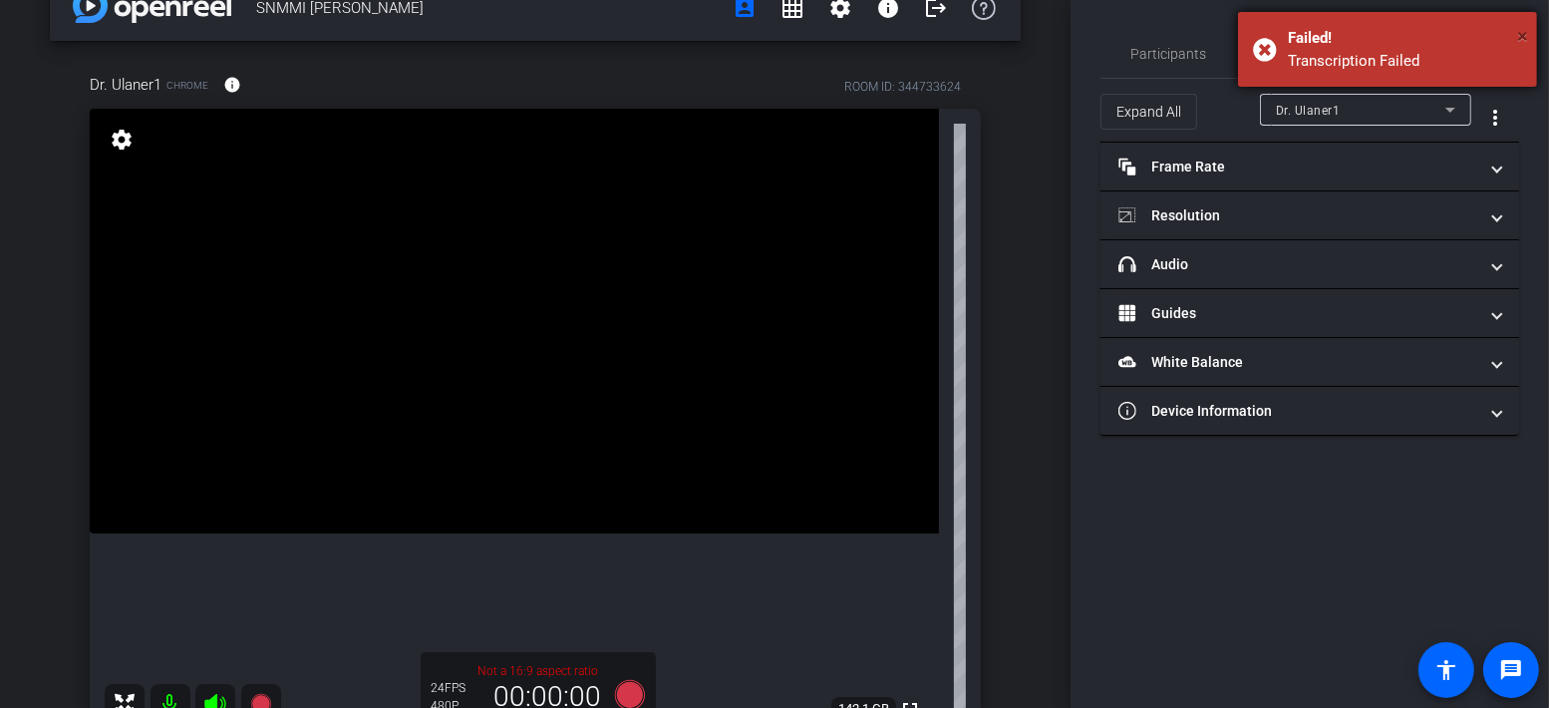
click at [1520, 36] on span "×" at bounding box center [1522, 36] width 11 height 24
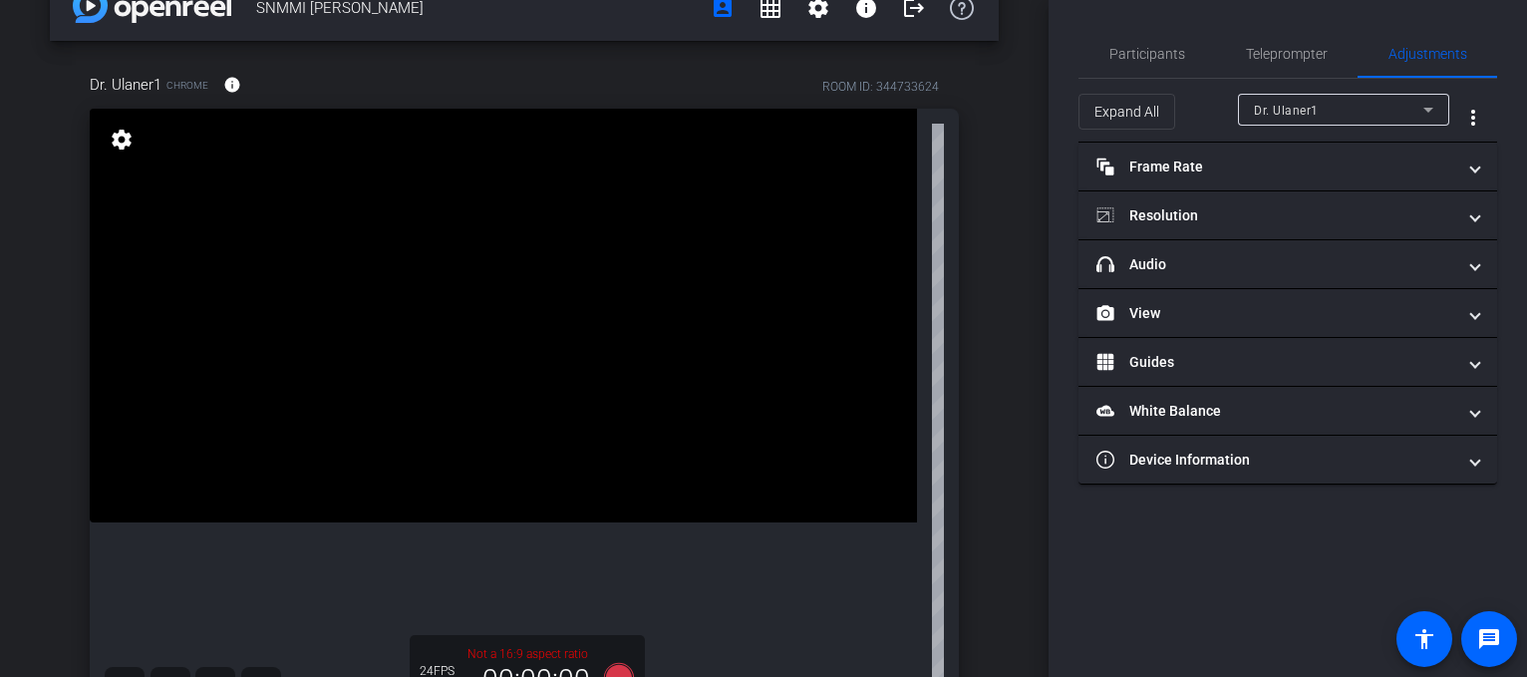
click at [1308, 114] on span "Dr. Ulaner1" at bounding box center [1286, 111] width 65 height 14
click at [1318, 115] on div at bounding box center [763, 338] width 1527 height 677
click at [1170, 63] on span "Participants" at bounding box center [1148, 54] width 76 height 48
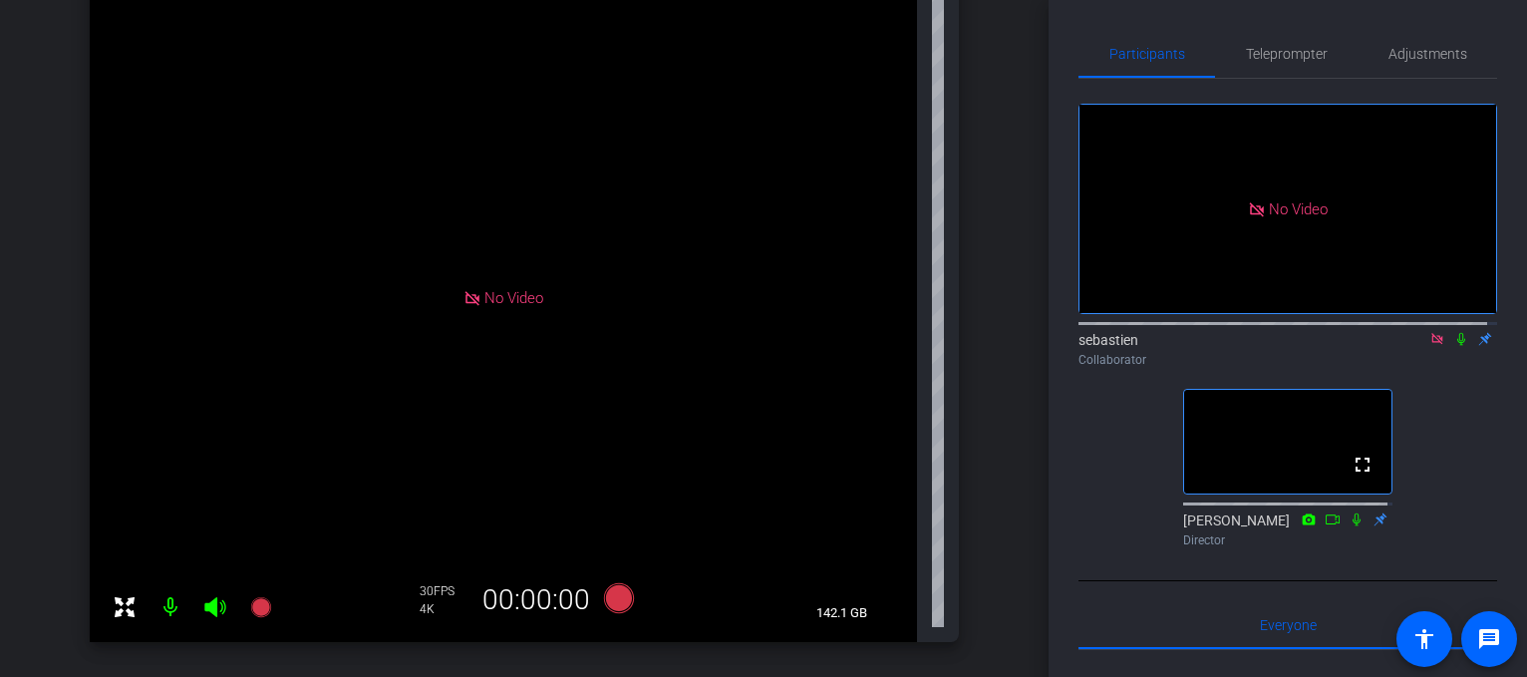
scroll to position [100, 0]
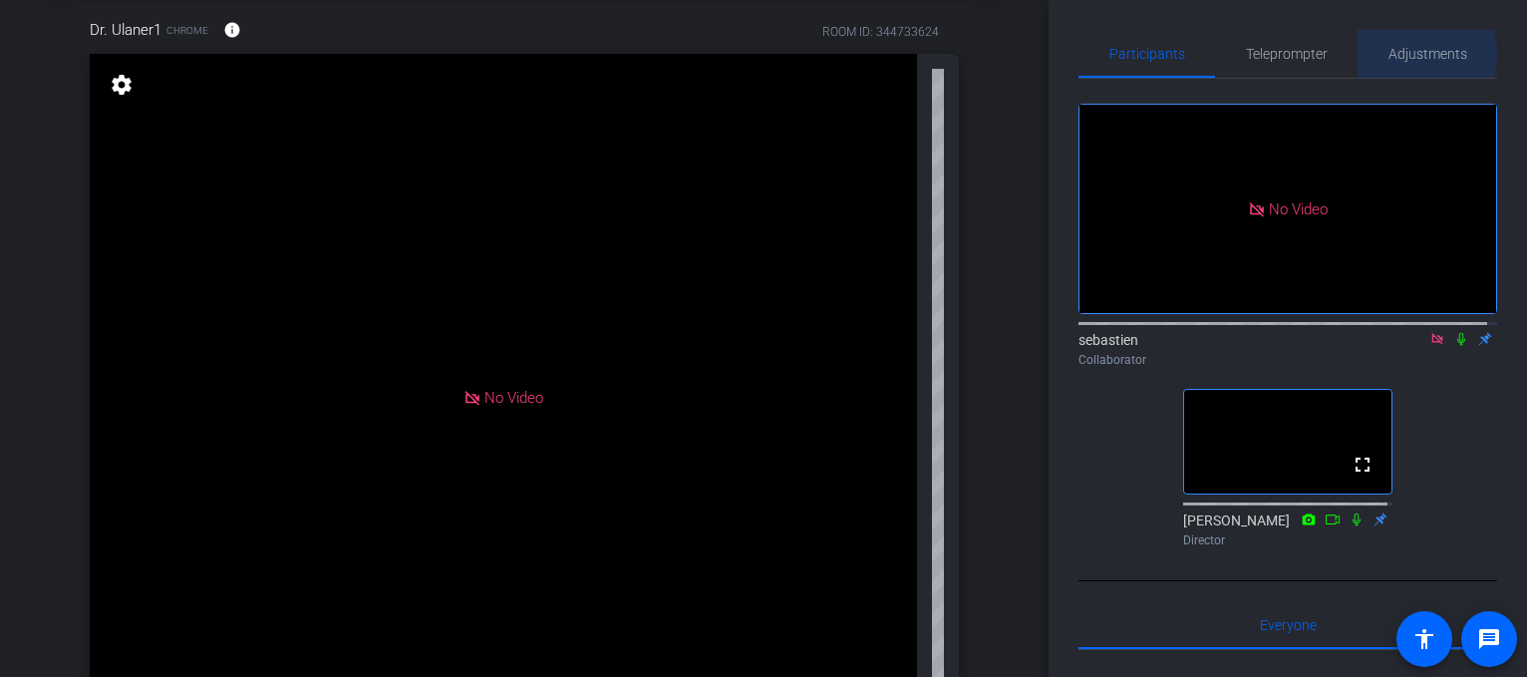
click at [1399, 54] on span "Adjustments" at bounding box center [1428, 54] width 79 height 14
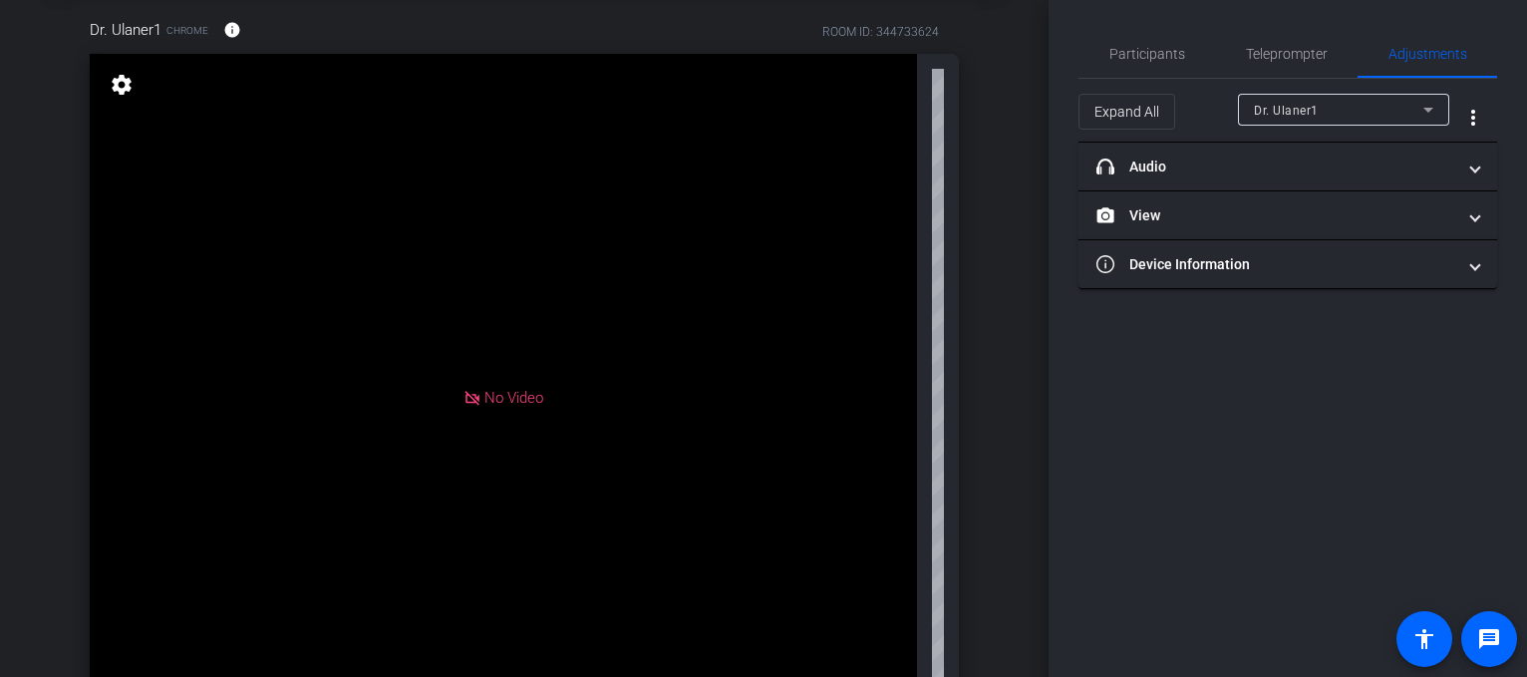
click at [1377, 95] on div "Dr. Ulaner1" at bounding box center [1343, 110] width 179 height 32
click at [1384, 100] on div at bounding box center [763, 338] width 1527 height 677
click at [1161, 53] on span "Participants" at bounding box center [1148, 54] width 76 height 14
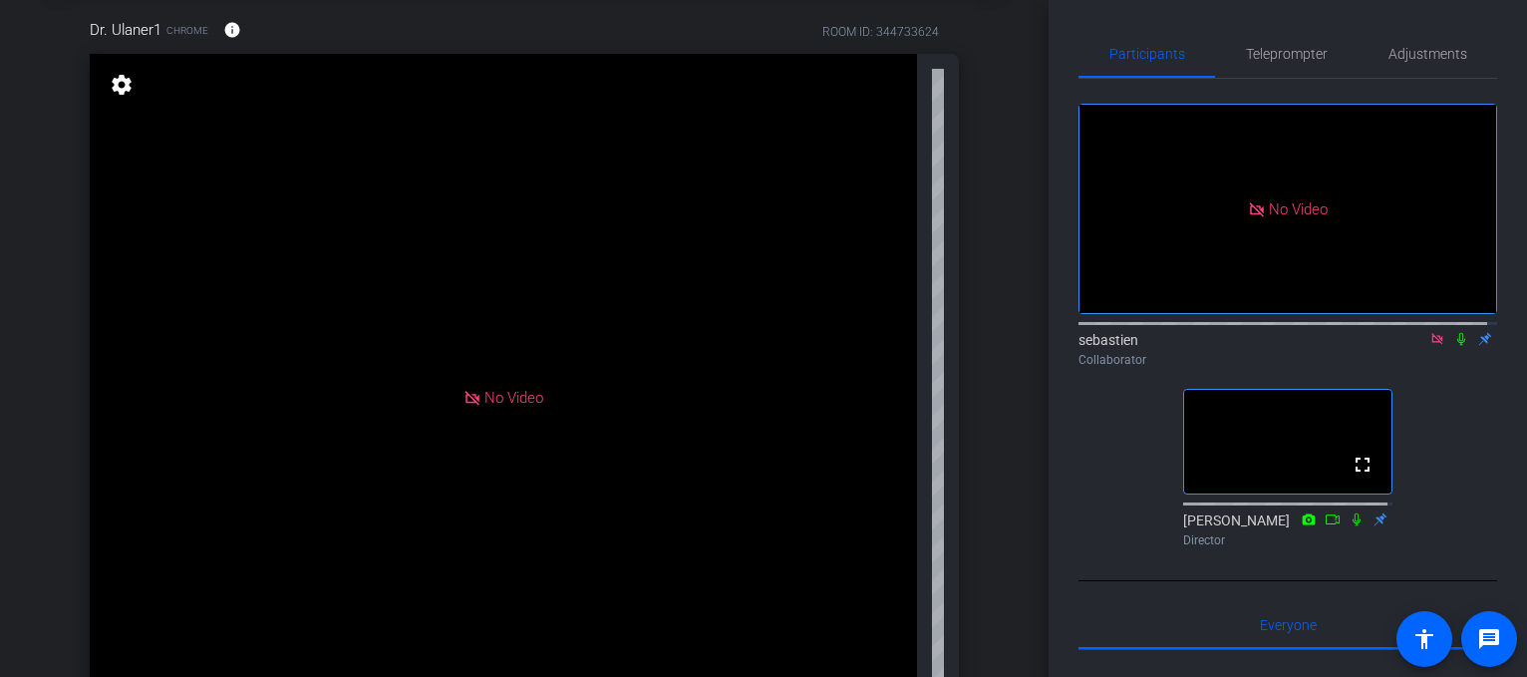
scroll to position [0, 0]
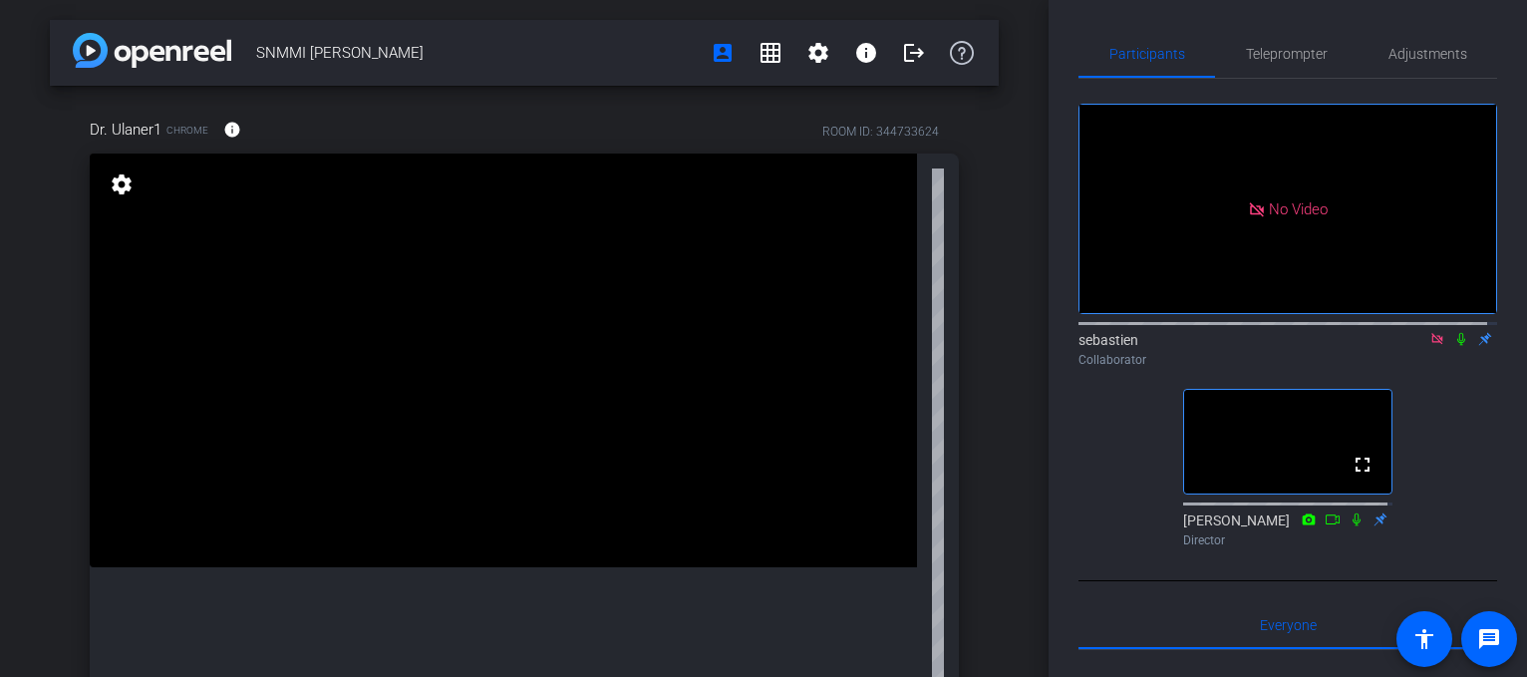
click at [1431, 330] on mat-icon at bounding box center [1438, 339] width 24 height 18
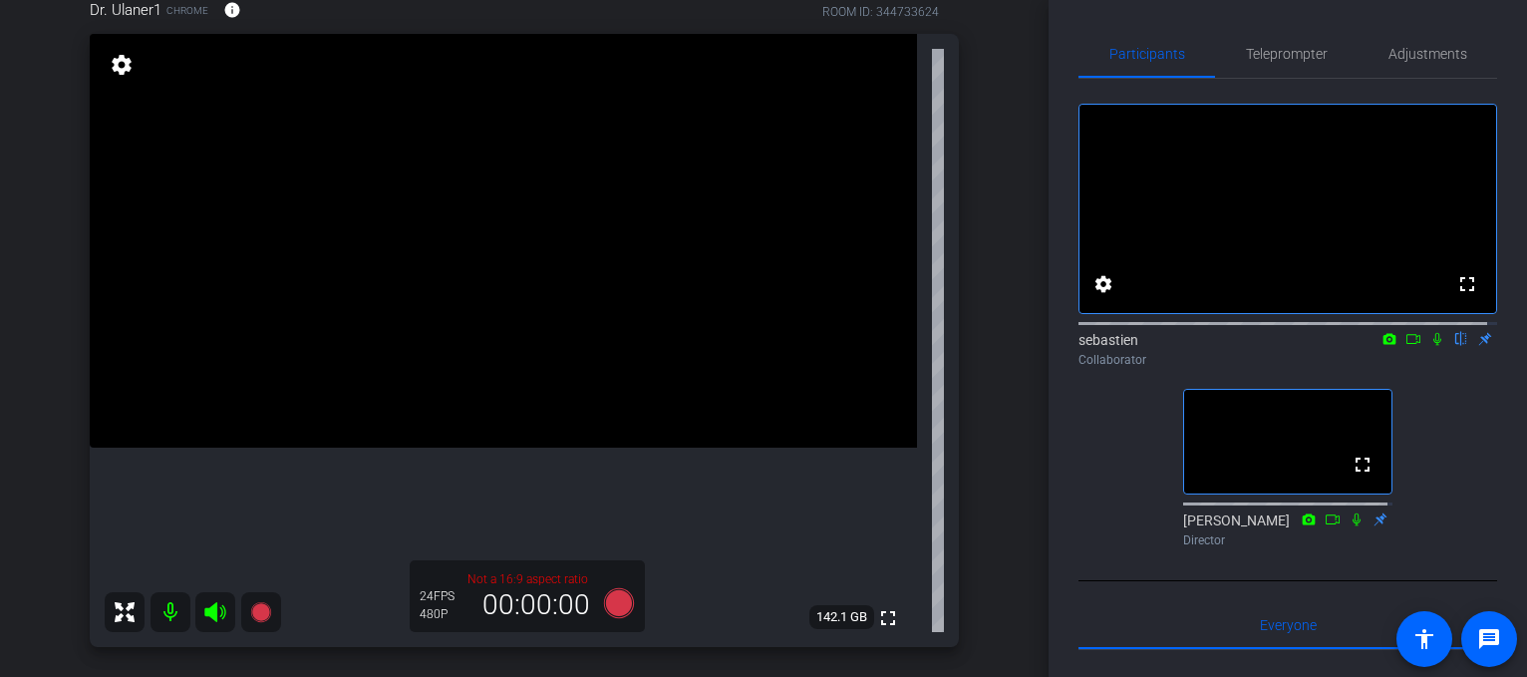
scroll to position [100, 0]
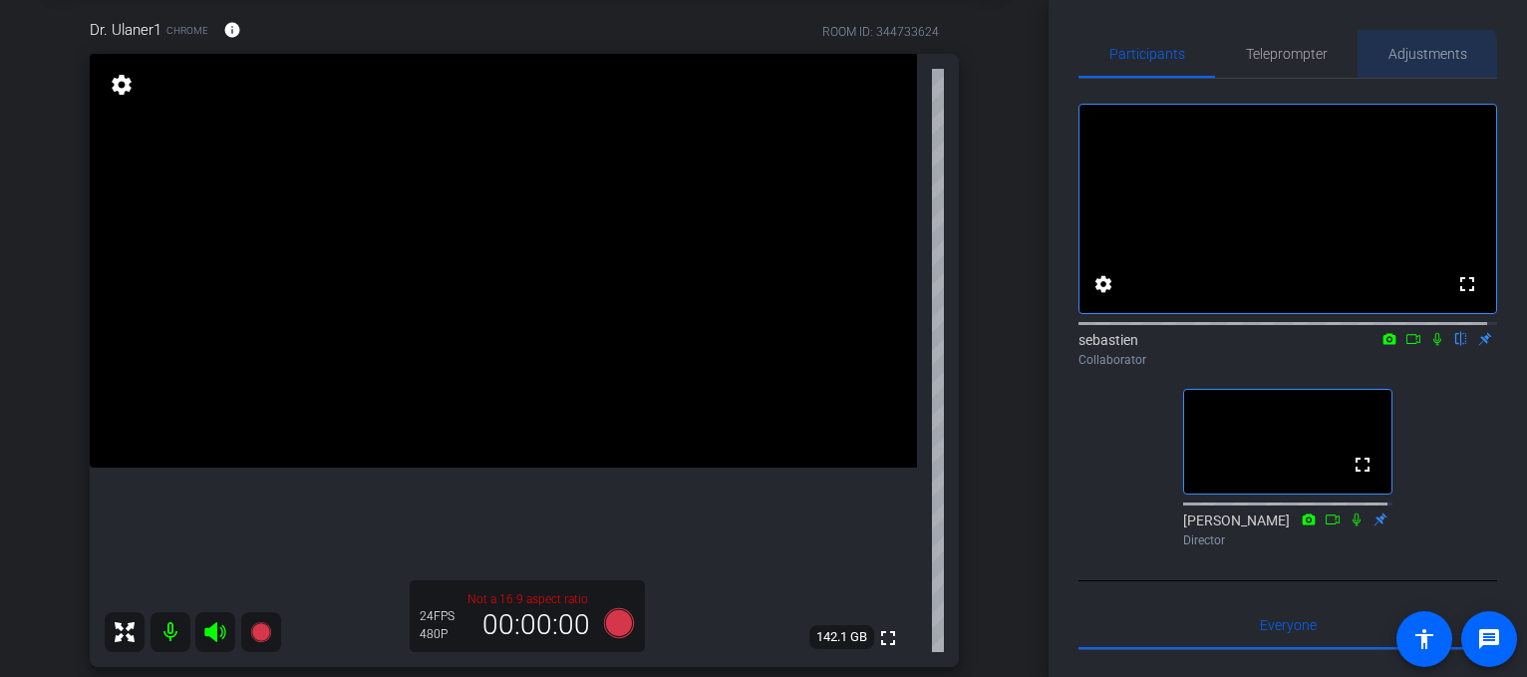
click at [1416, 62] on span "Adjustments" at bounding box center [1428, 54] width 79 height 48
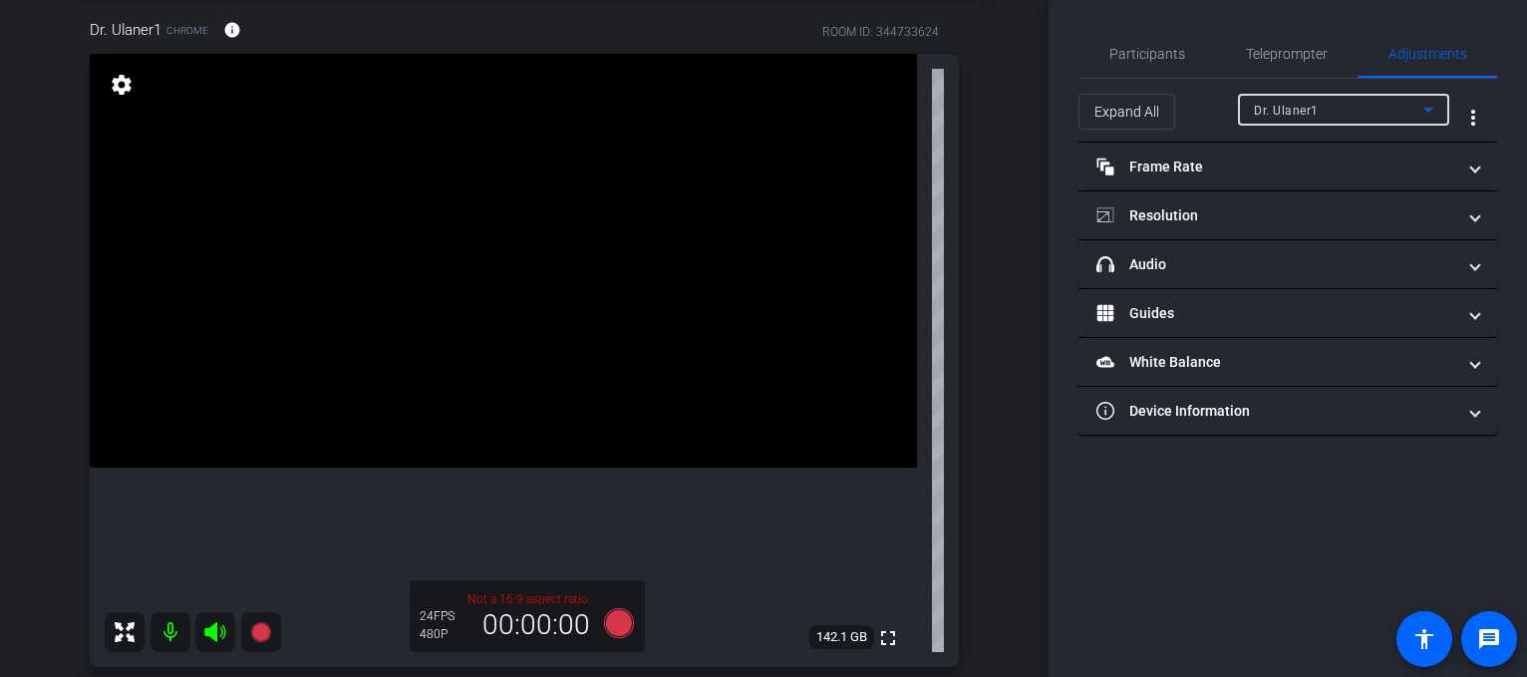
click at [1435, 116] on icon at bounding box center [1429, 110] width 24 height 24
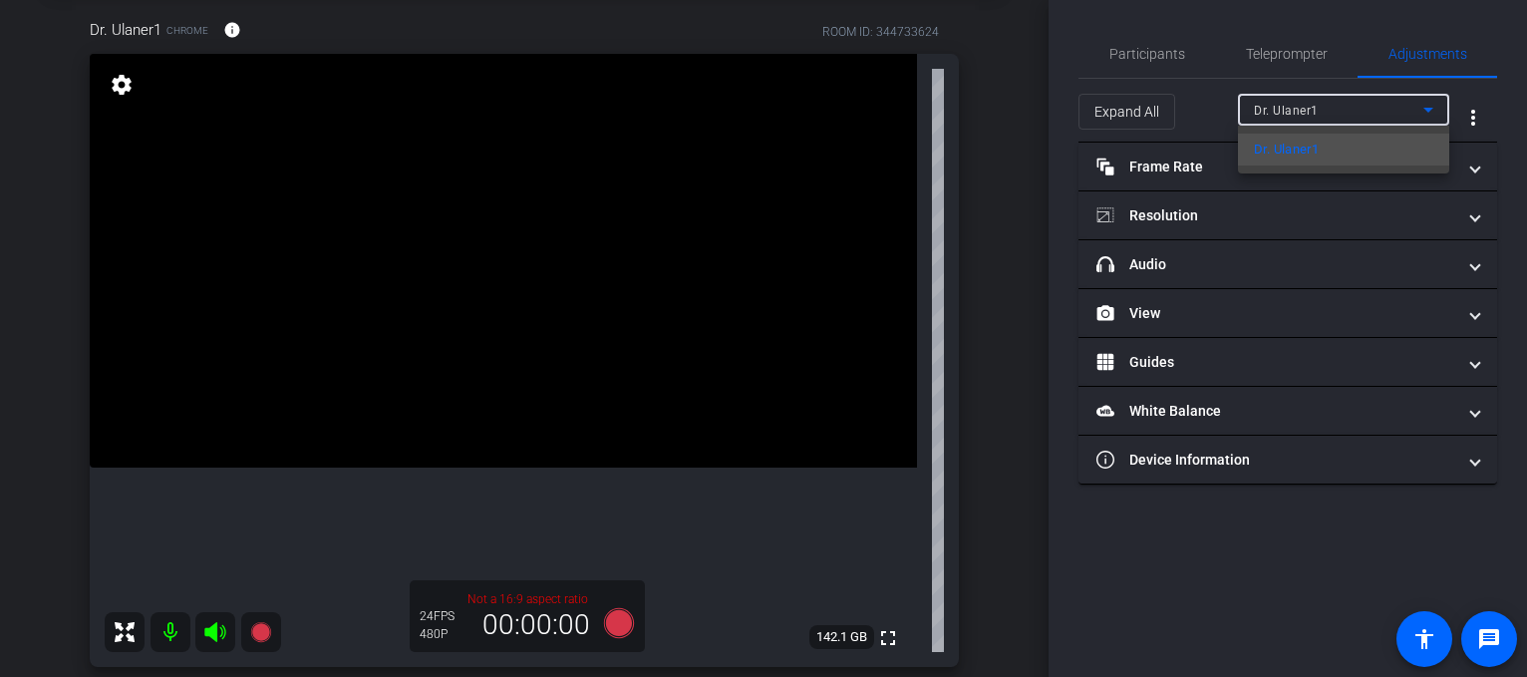
click at [1430, 111] on div at bounding box center [763, 338] width 1527 height 677
click at [1124, 63] on span "Participants" at bounding box center [1148, 54] width 76 height 48
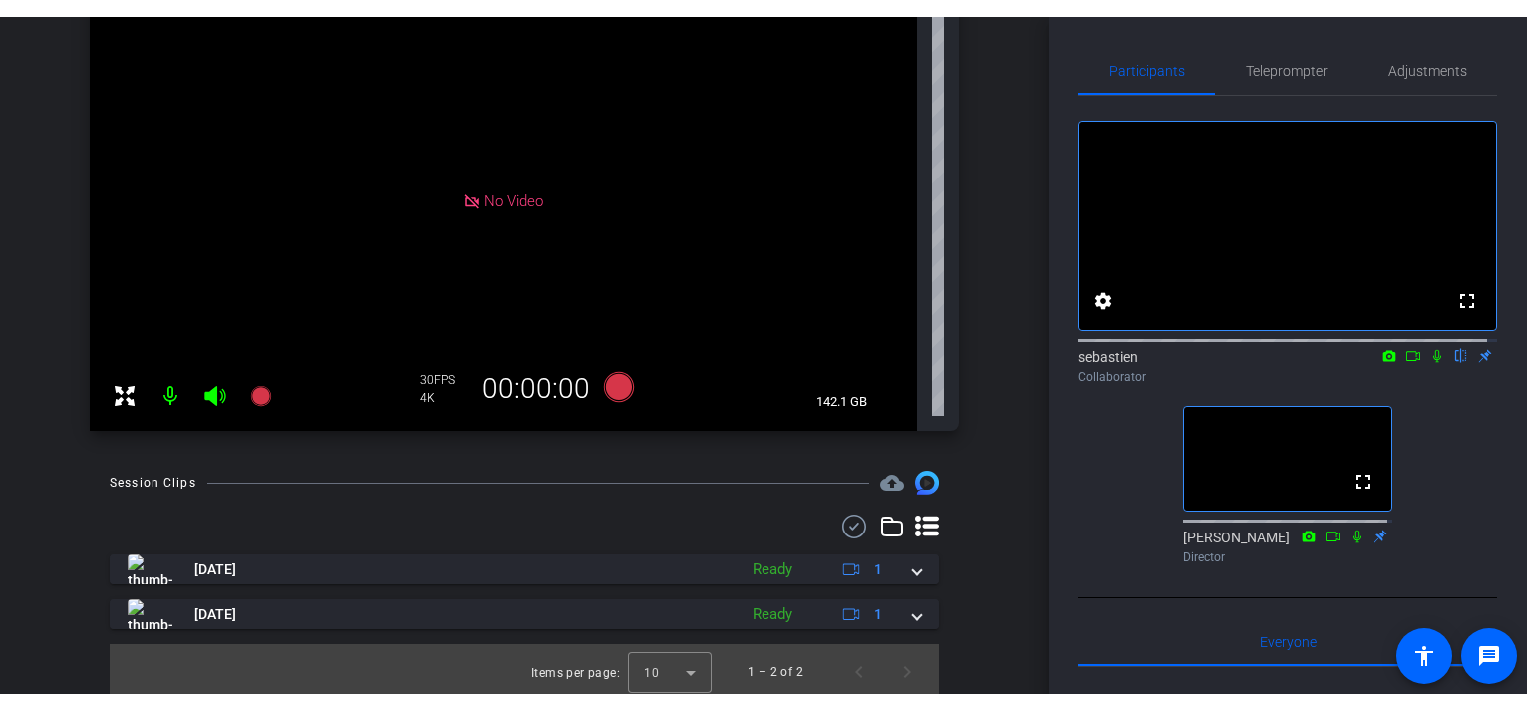
scroll to position [0, 0]
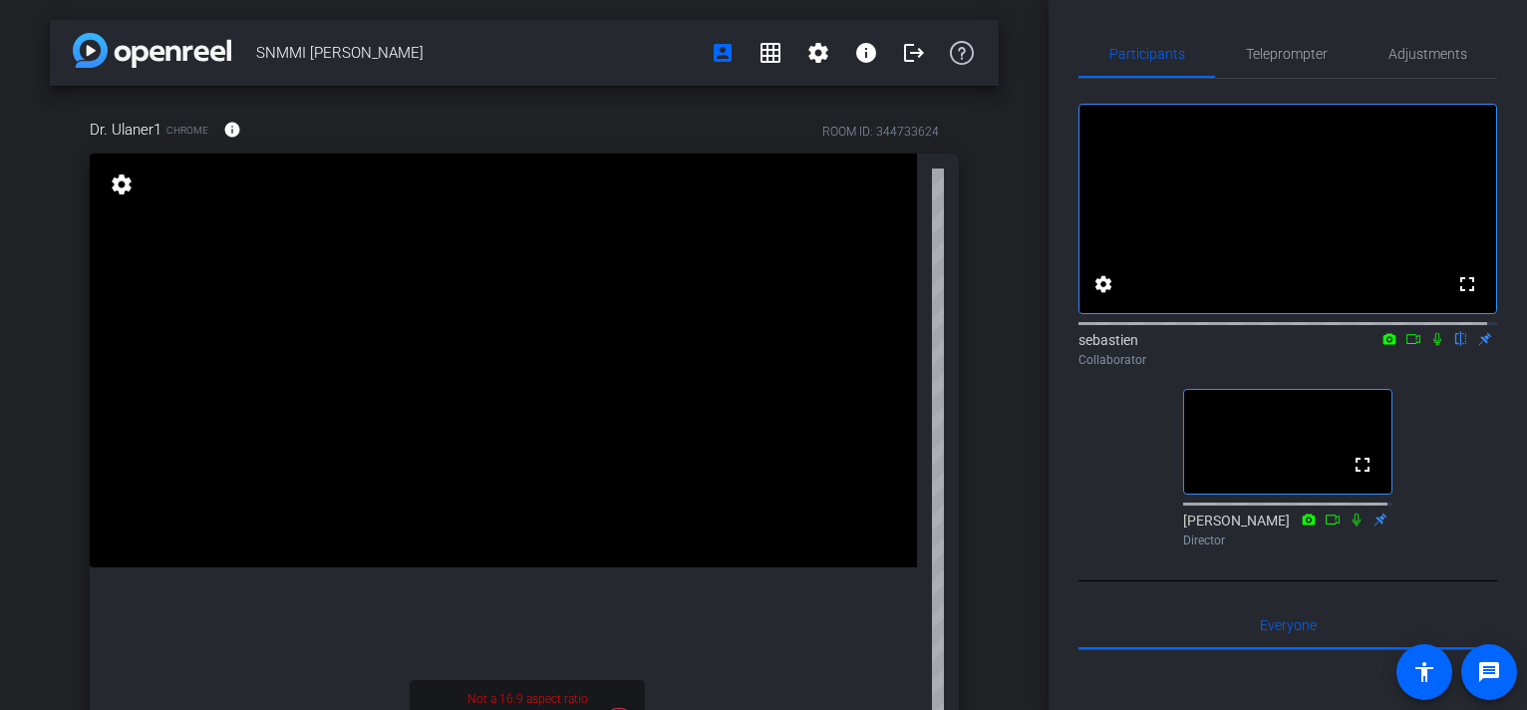
click at [1406, 346] on icon at bounding box center [1414, 339] width 16 height 14
click at [1454, 346] on icon at bounding box center [1462, 339] width 16 height 14
click at [1432, 344] on icon at bounding box center [1437, 338] width 11 height 11
click at [1430, 346] on icon at bounding box center [1438, 339] width 16 height 14
click at [1433, 346] on icon at bounding box center [1438, 339] width 16 height 14
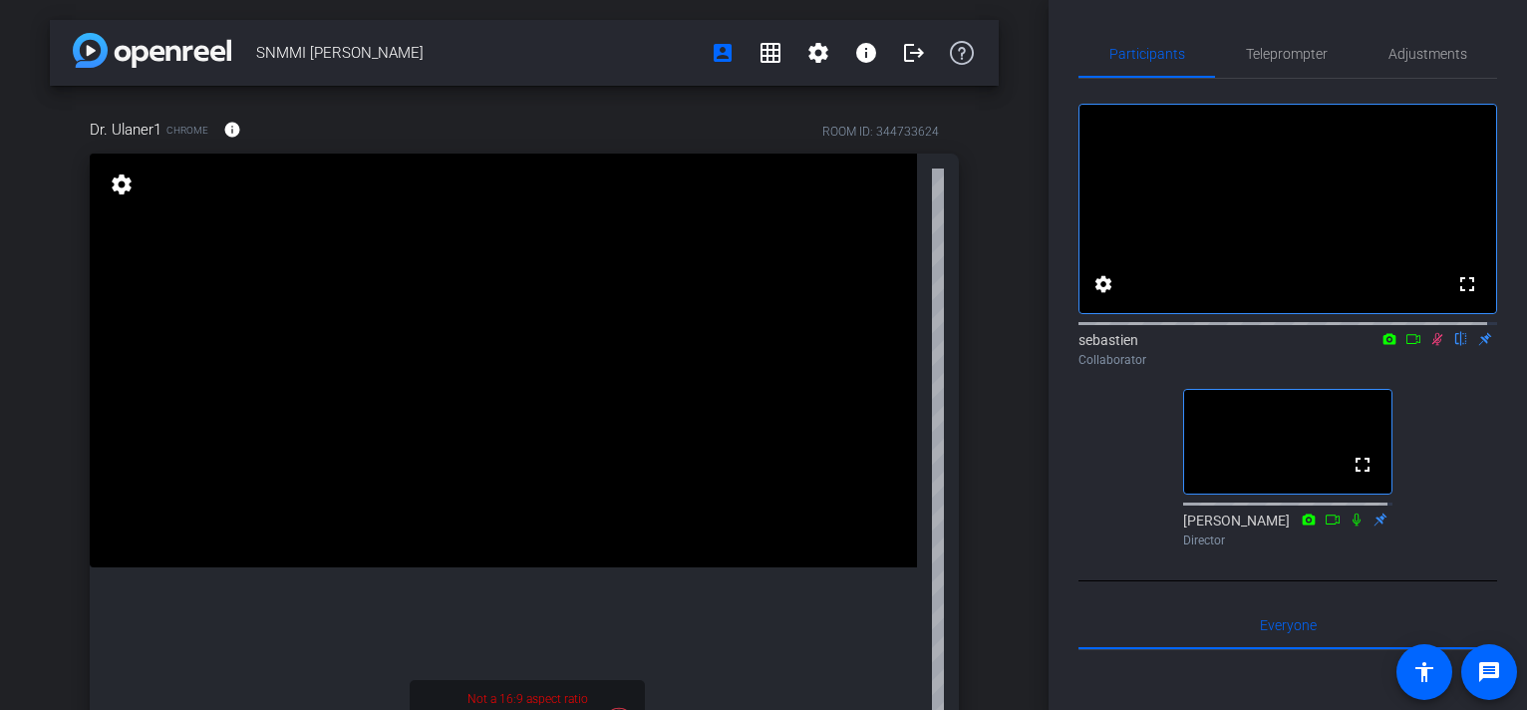
click at [1411, 348] on mat-icon at bounding box center [1414, 339] width 24 height 18
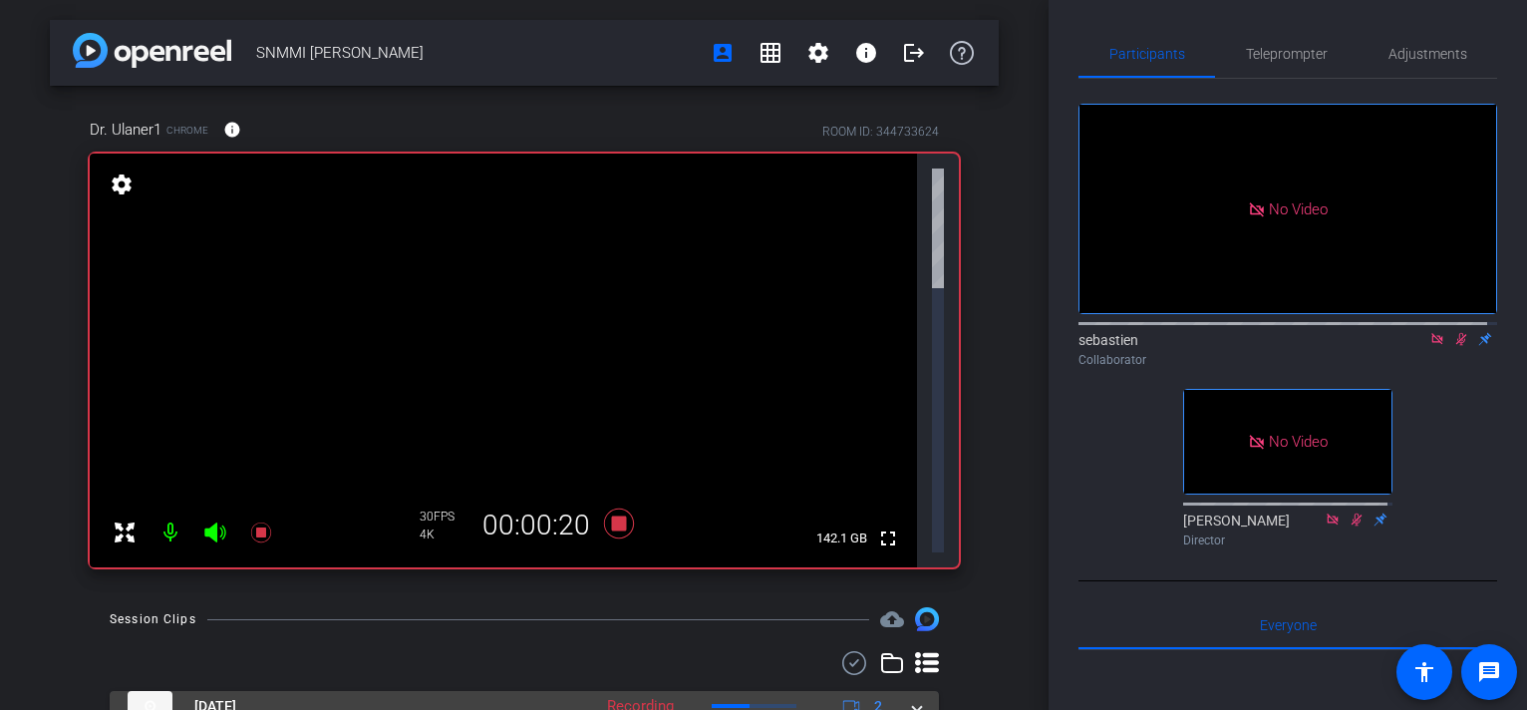
click at [917, 696] on span at bounding box center [917, 706] width 8 height 21
